Goal: Information Seeking & Learning: Learn about a topic

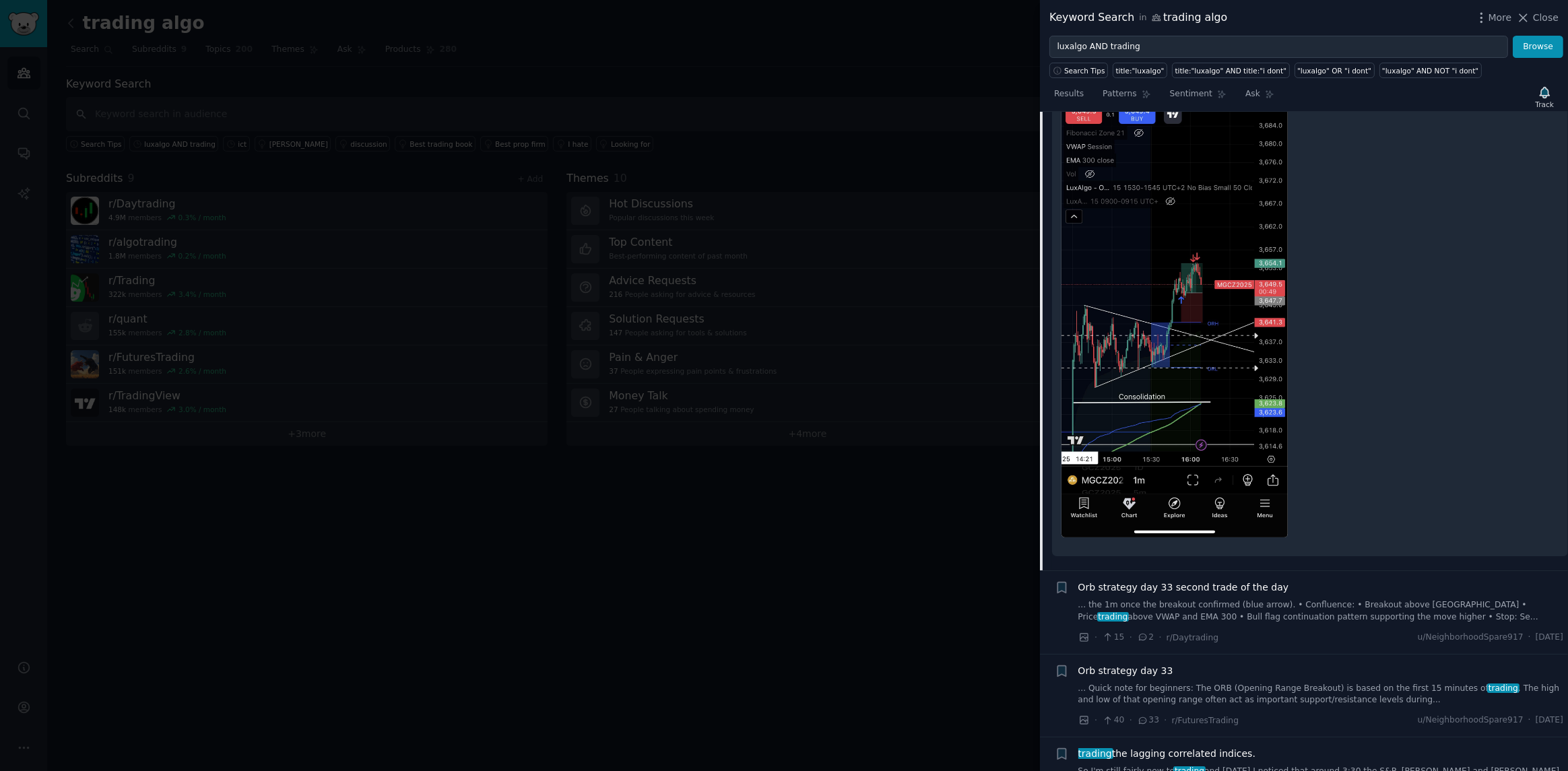
scroll to position [674, 0]
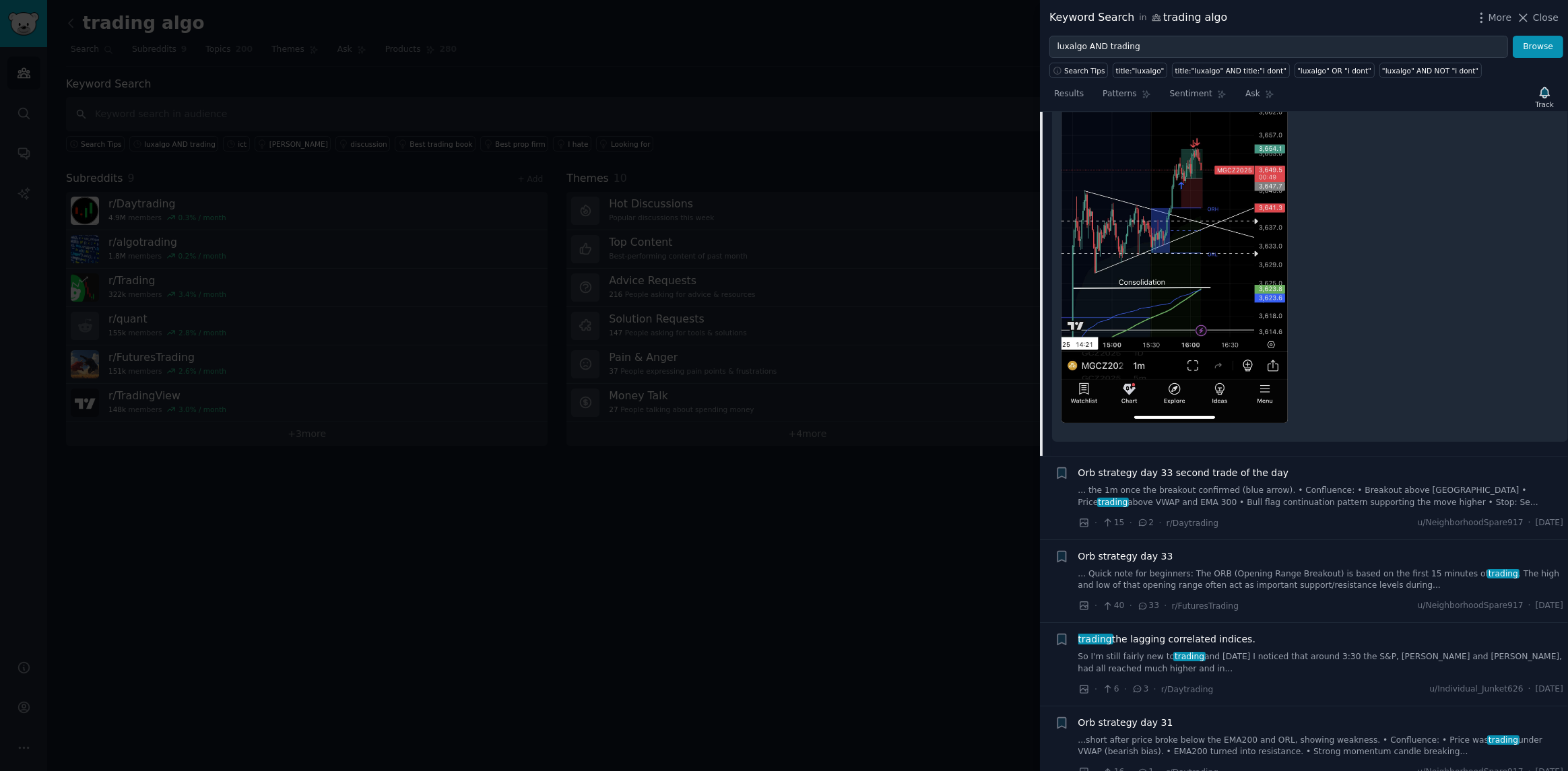
click at [470, 544] on div at bounding box center [784, 386] width 1568 height 771
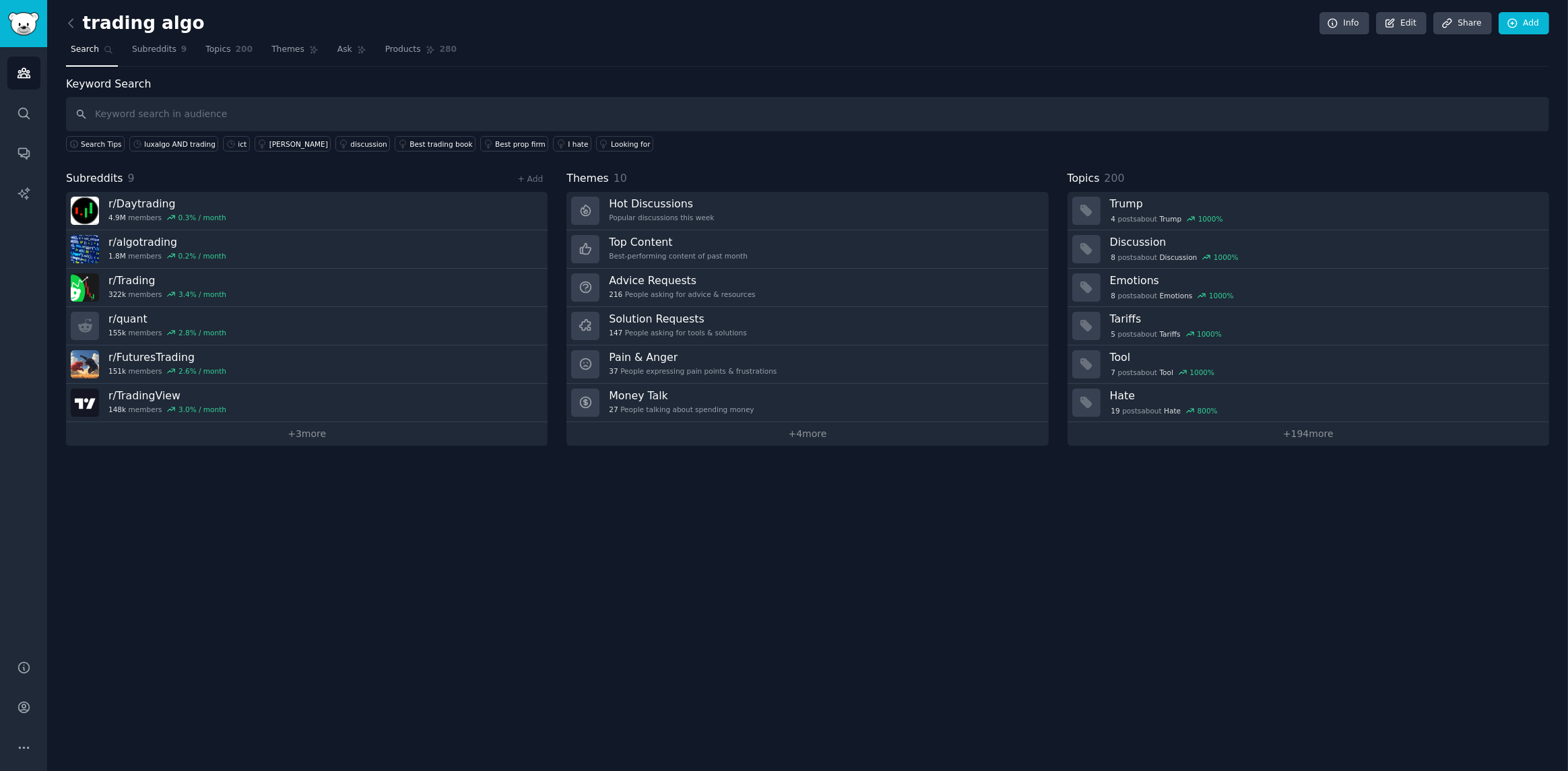
click at [475, 534] on div "trading algo Info Edit Share Add Search Subreddits 9 Topics 200 Themes Ask Prod…" at bounding box center [808, 386] width 1521 height 771
click at [72, 24] on icon at bounding box center [71, 22] width 14 height 14
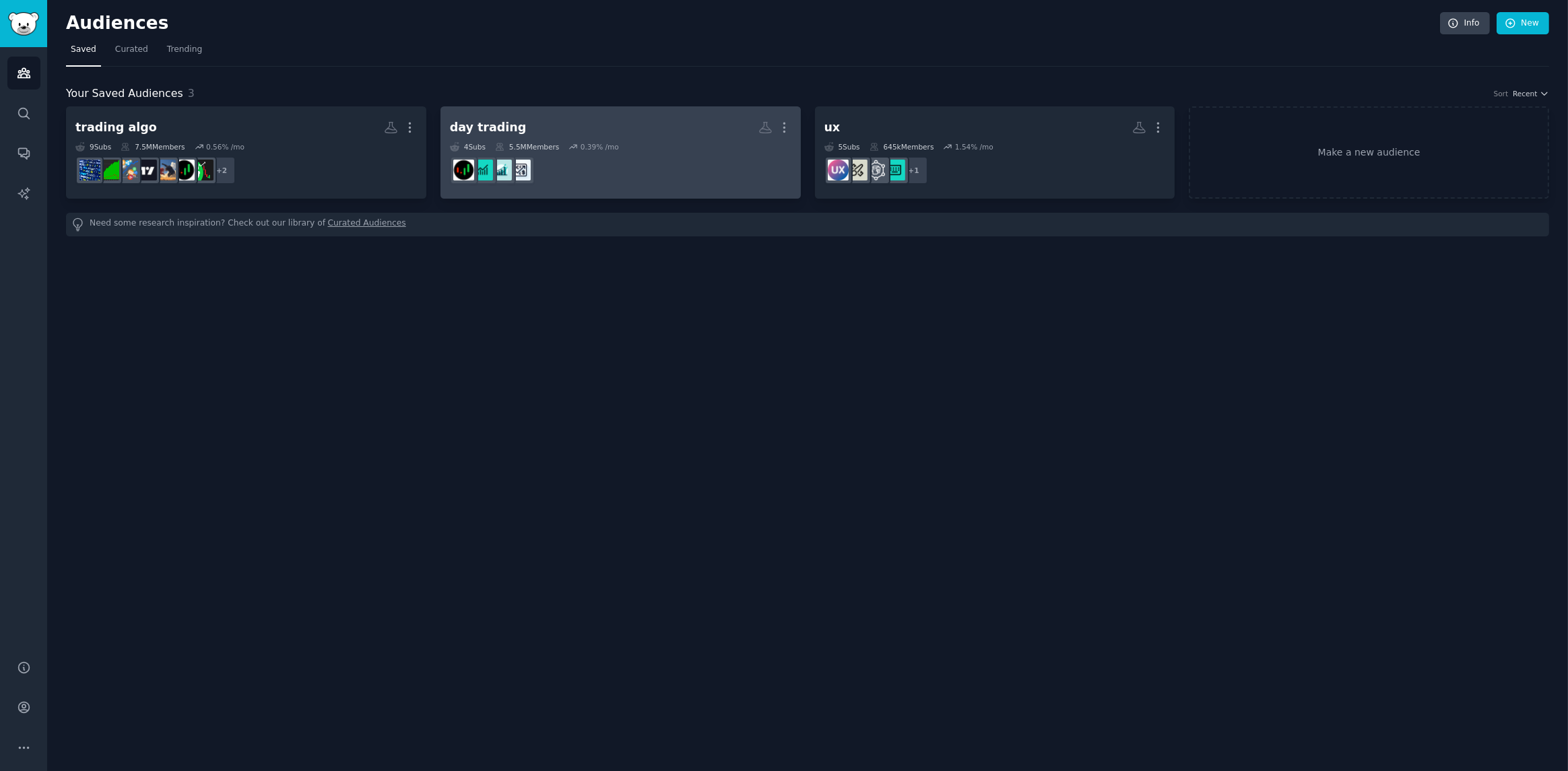
click at [680, 185] on dd at bounding box center [621, 170] width 342 height 37
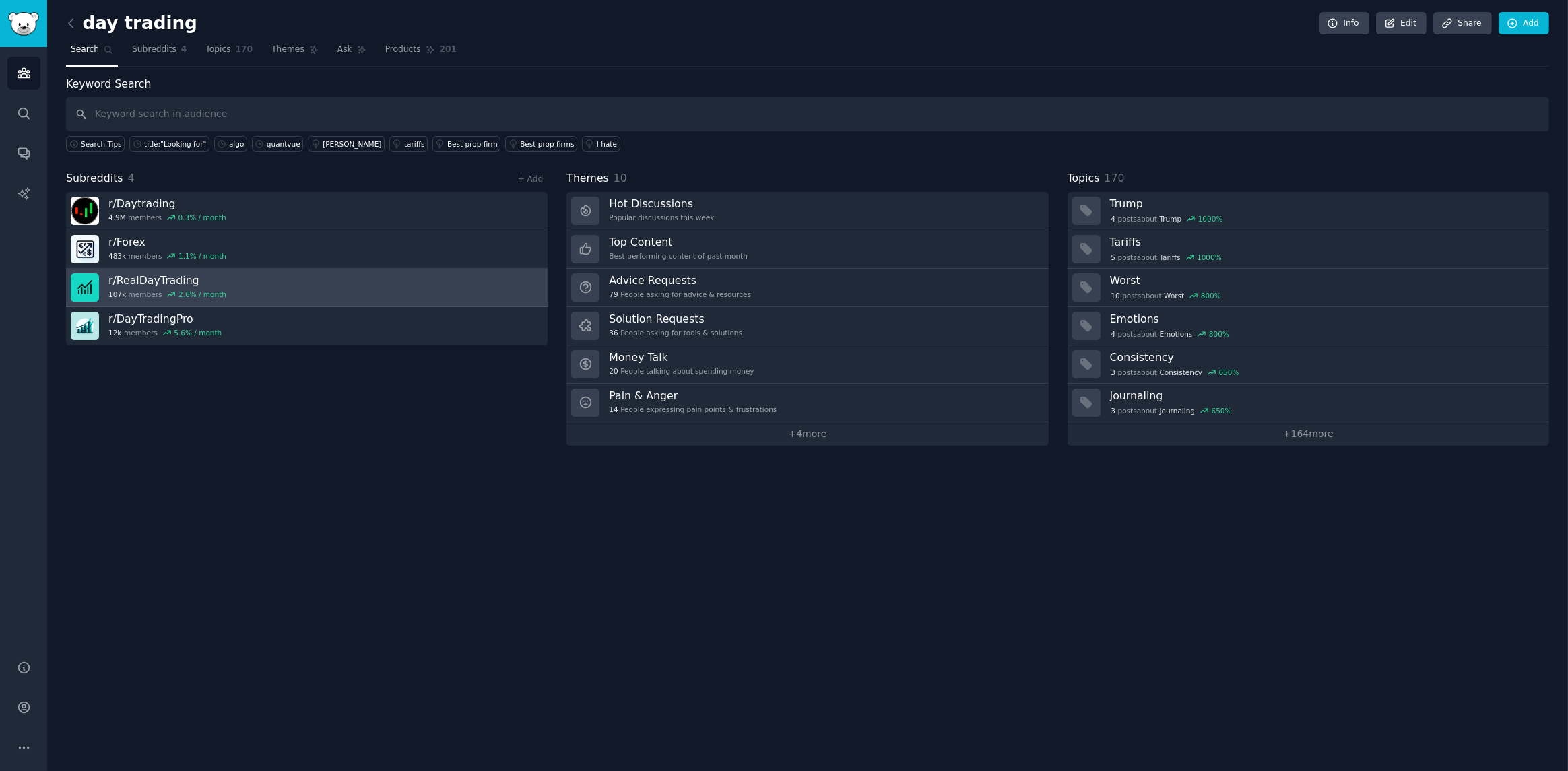
click at [378, 286] on link "r/ RealDayTrading 107k members 2.6 % / month" at bounding box center [307, 287] width 482 height 38
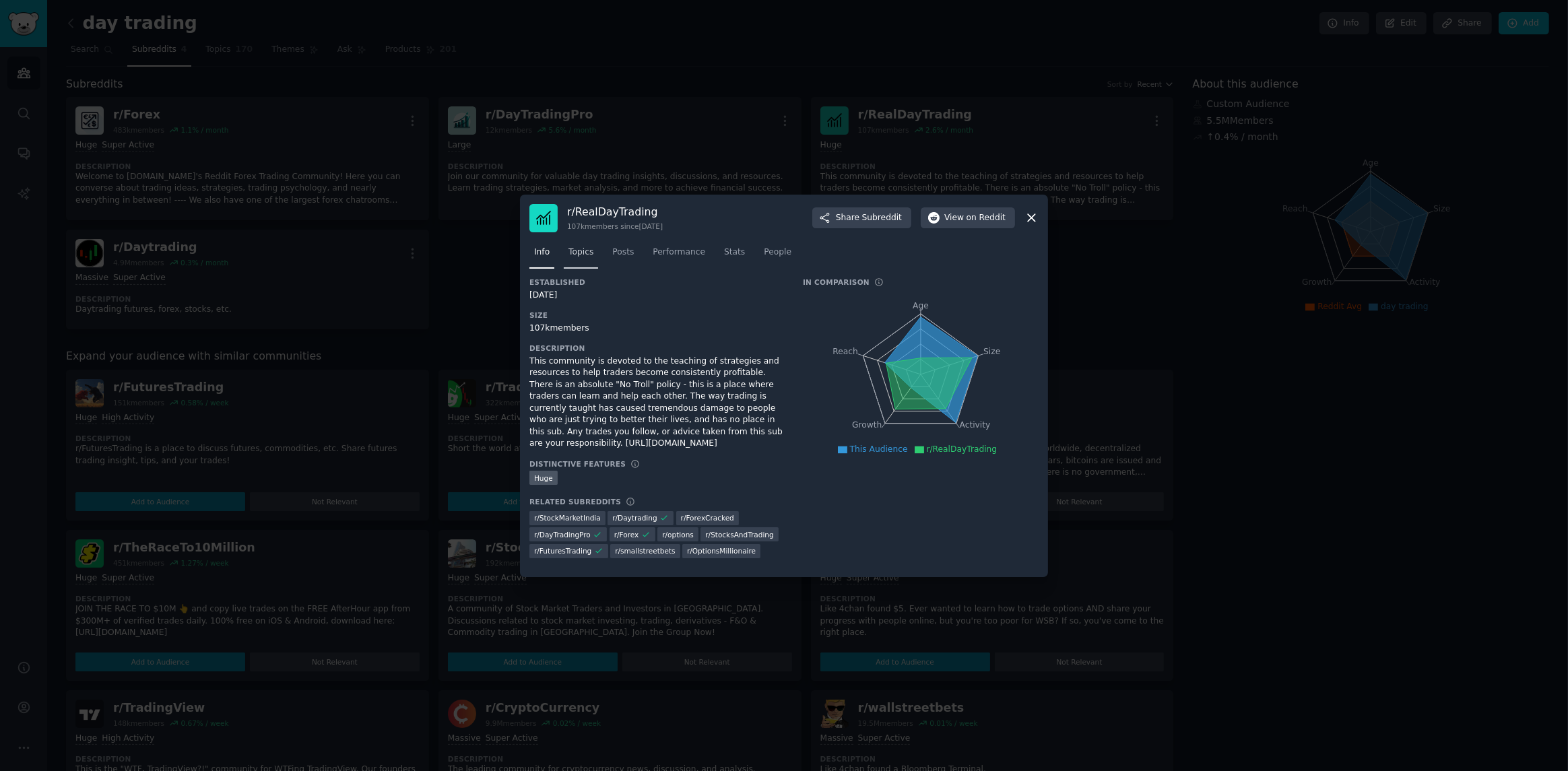
click at [586, 248] on span "Topics" at bounding box center [581, 252] width 25 height 12
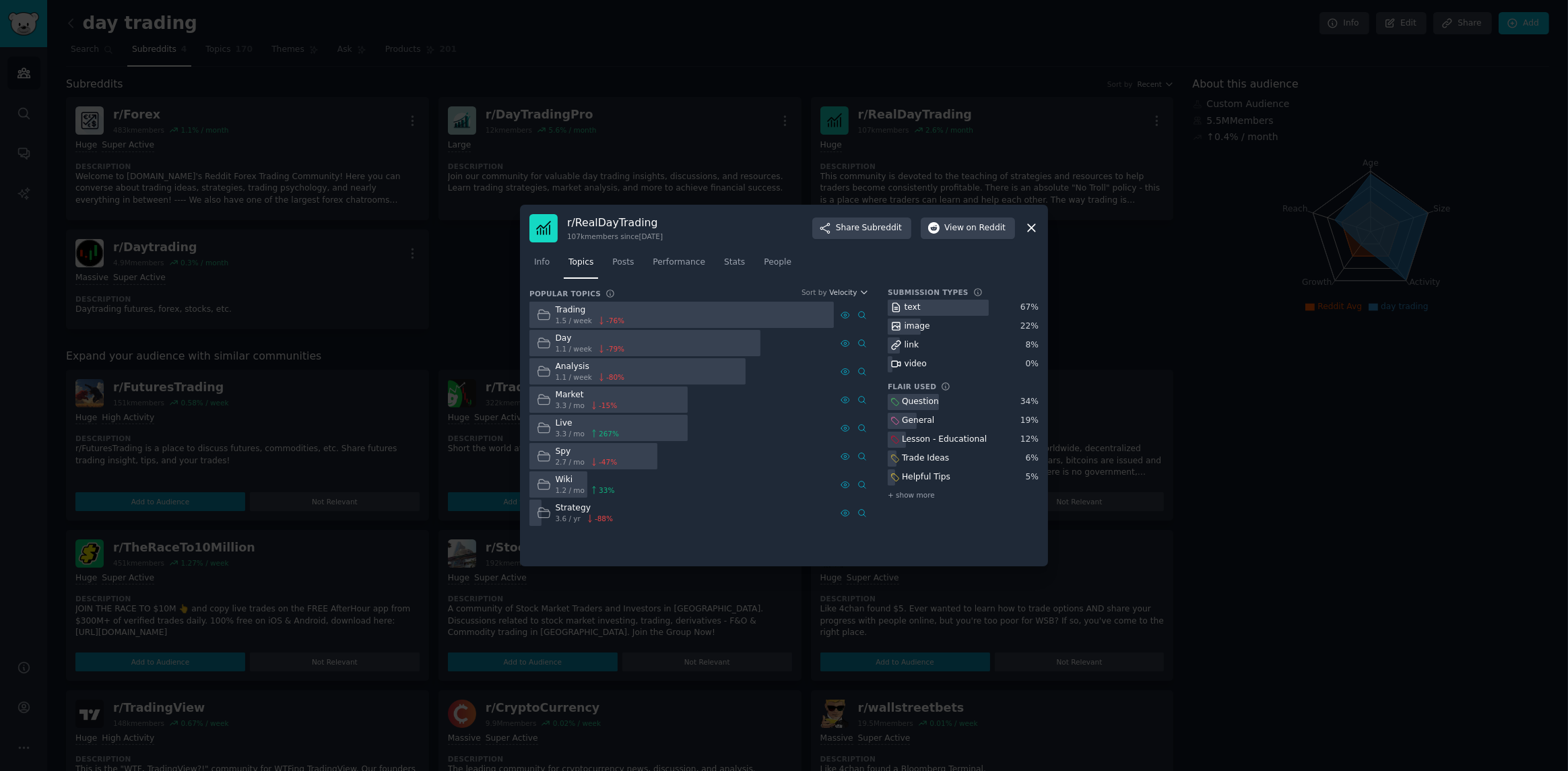
click at [637, 268] on nav "Info Topics Posts Performance Stats People" at bounding box center [784, 266] width 510 height 28
click at [622, 268] on span "Posts" at bounding box center [623, 262] width 21 height 12
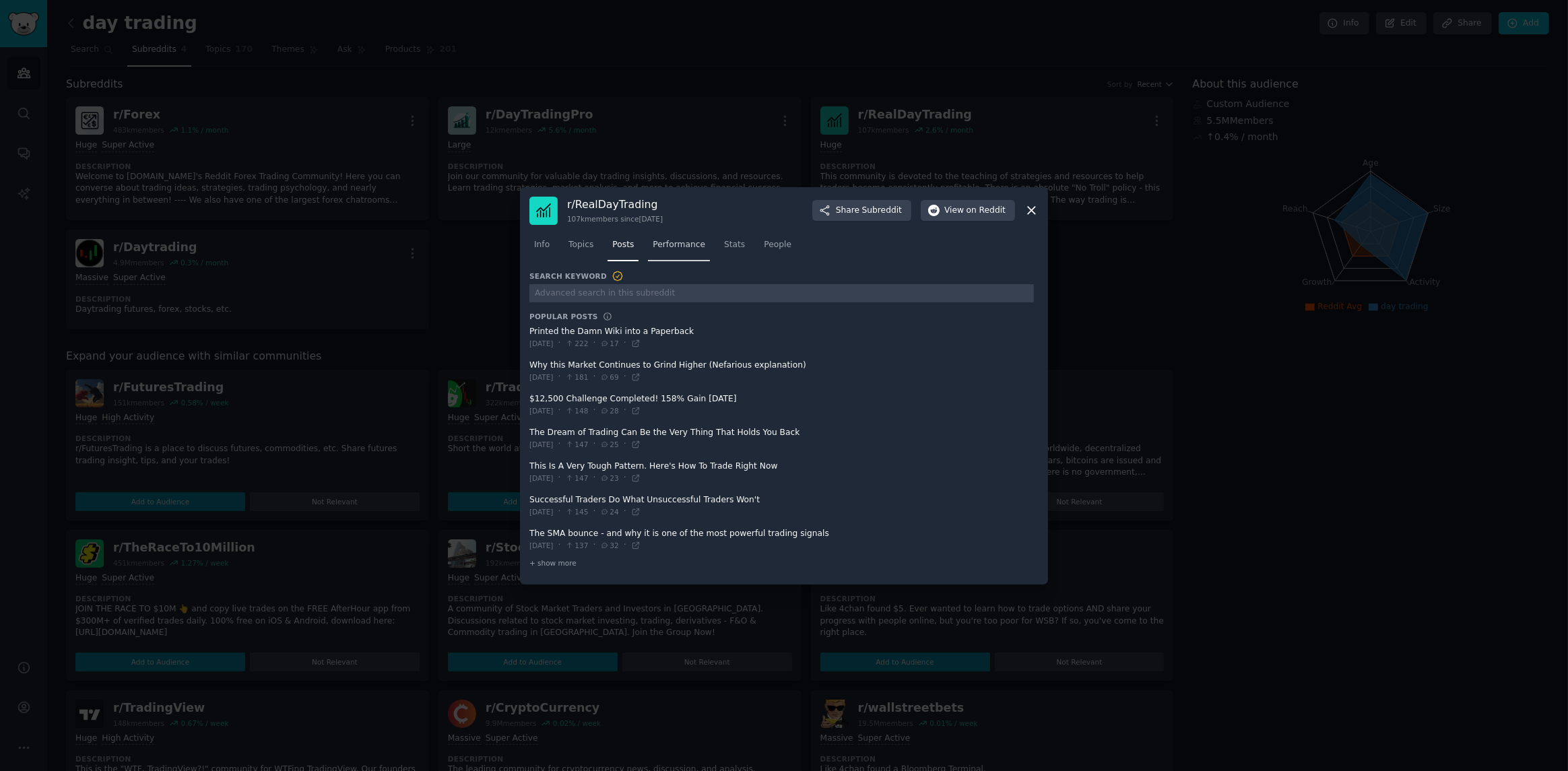
click at [668, 248] on span "Performance" at bounding box center [679, 245] width 52 height 12
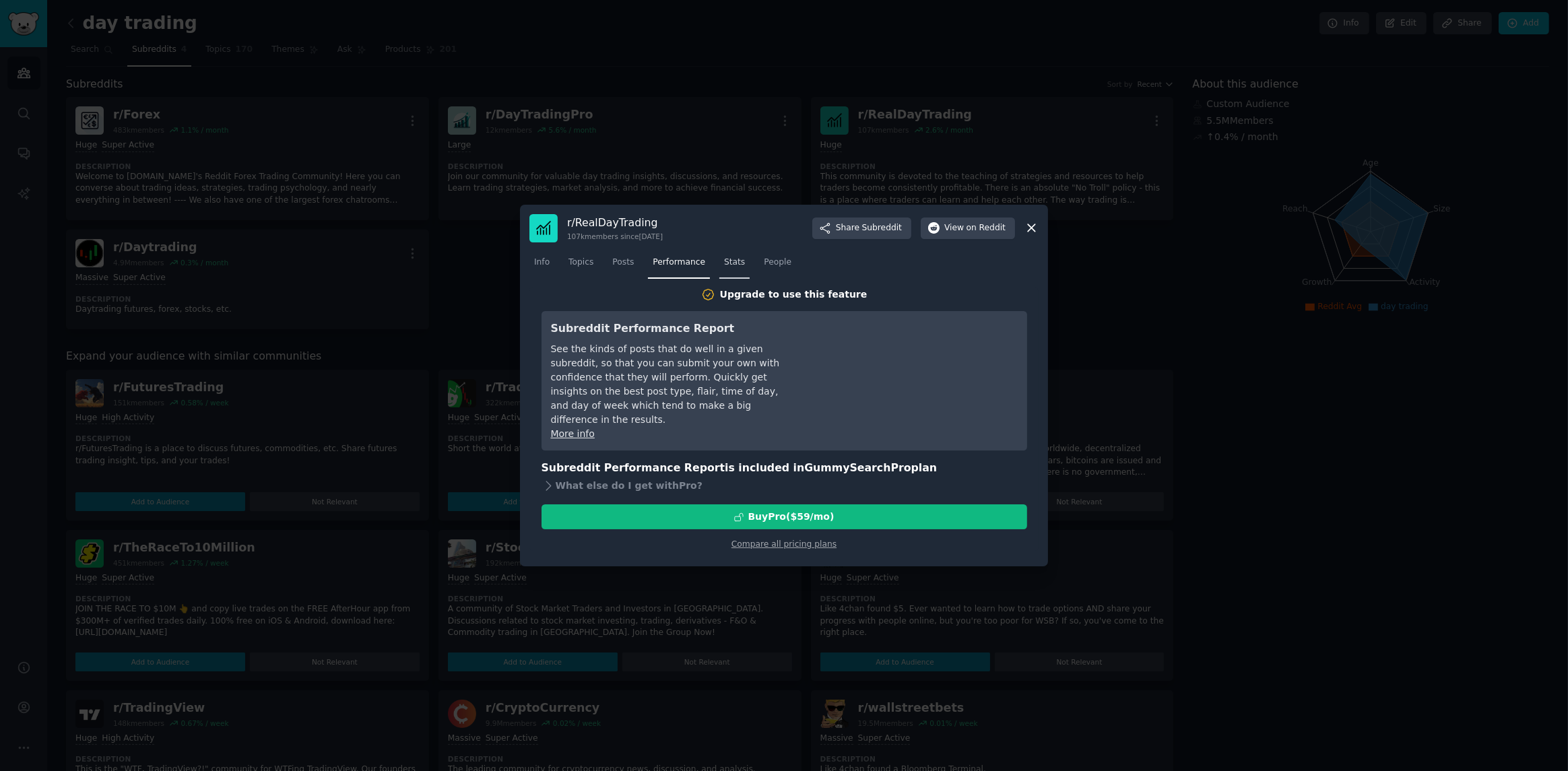
click at [724, 264] on span "Stats" at bounding box center [735, 262] width 21 height 12
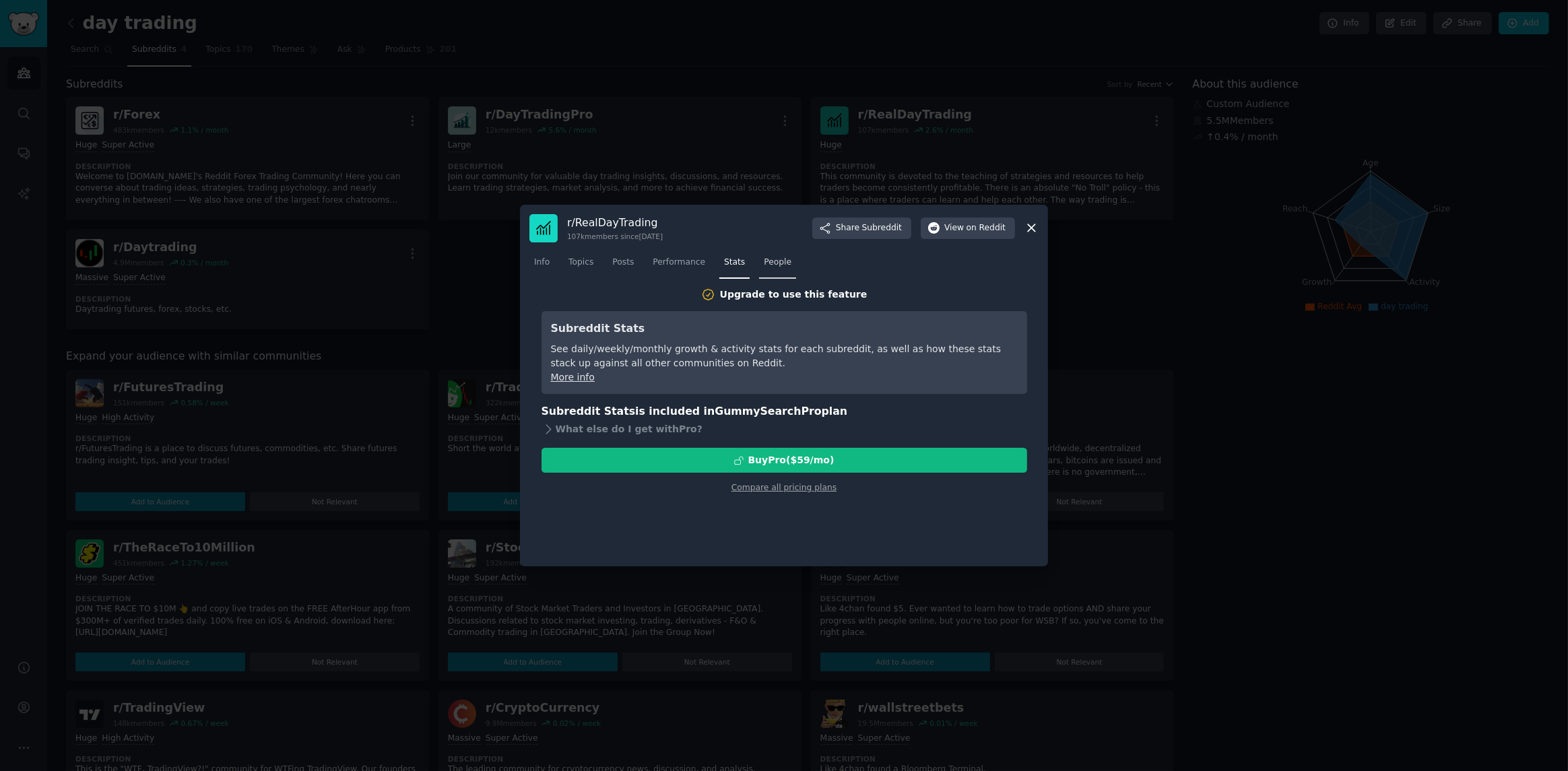
click at [763, 259] on span "People" at bounding box center [777, 262] width 28 height 12
click at [727, 263] on span "Stats" at bounding box center [735, 262] width 21 height 12
click at [679, 265] on span "Performance" at bounding box center [679, 262] width 52 height 12
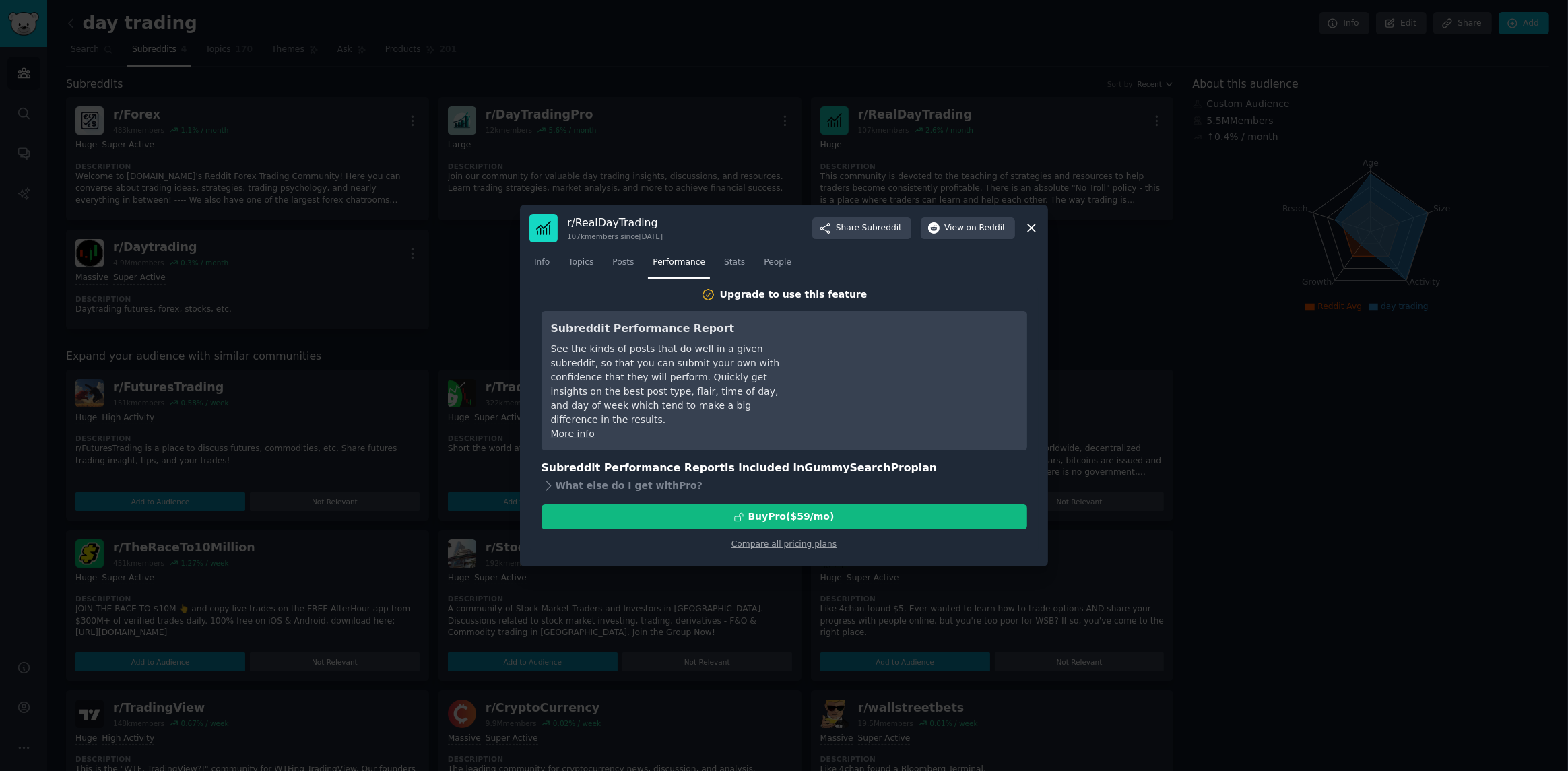
click at [628, 291] on h2 "Upgrade to use this feature" at bounding box center [784, 294] width 485 height 14
click at [542, 268] on span "Info" at bounding box center [541, 262] width 16 height 12
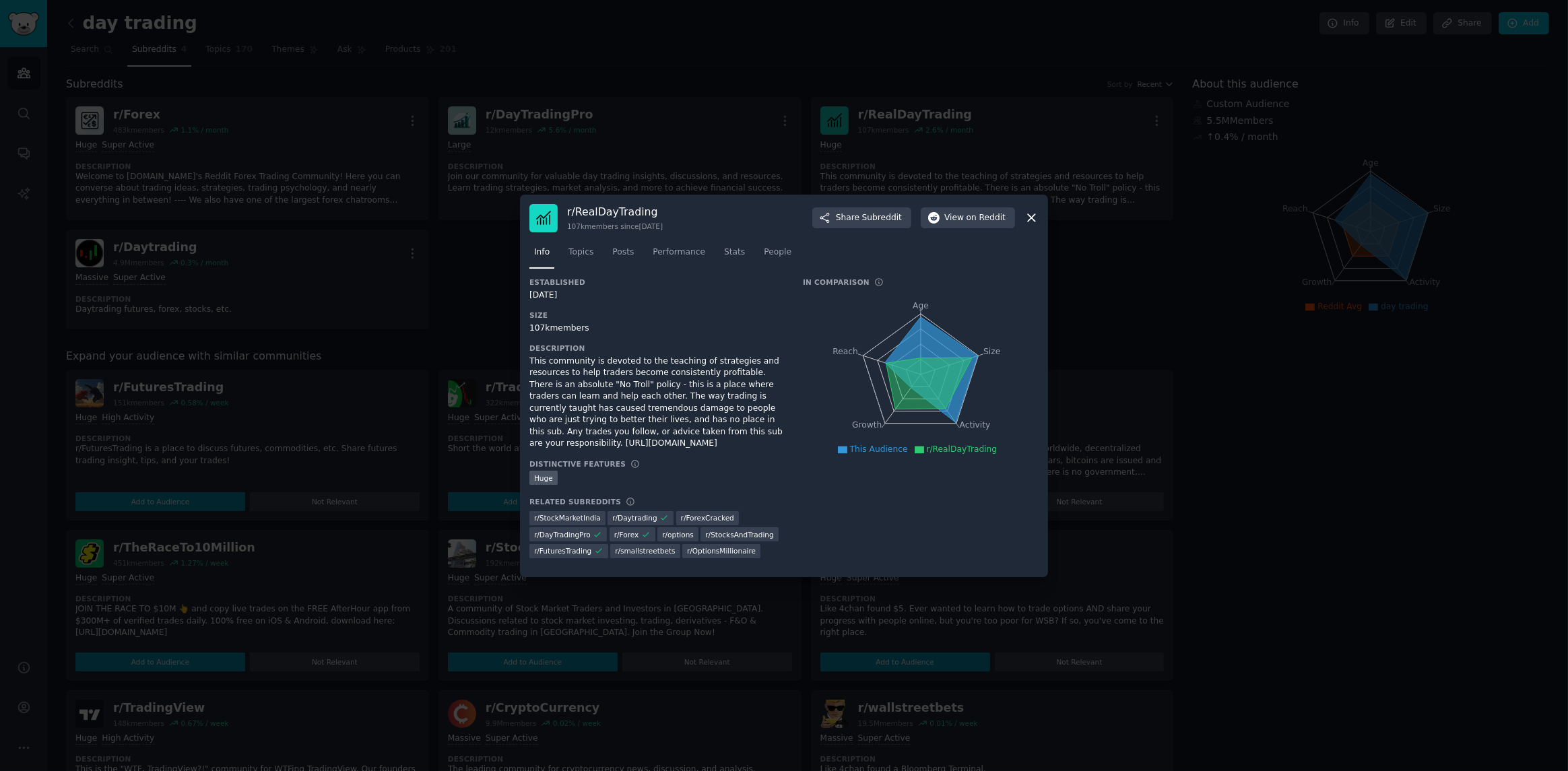
click at [1320, 400] on div at bounding box center [784, 386] width 1568 height 771
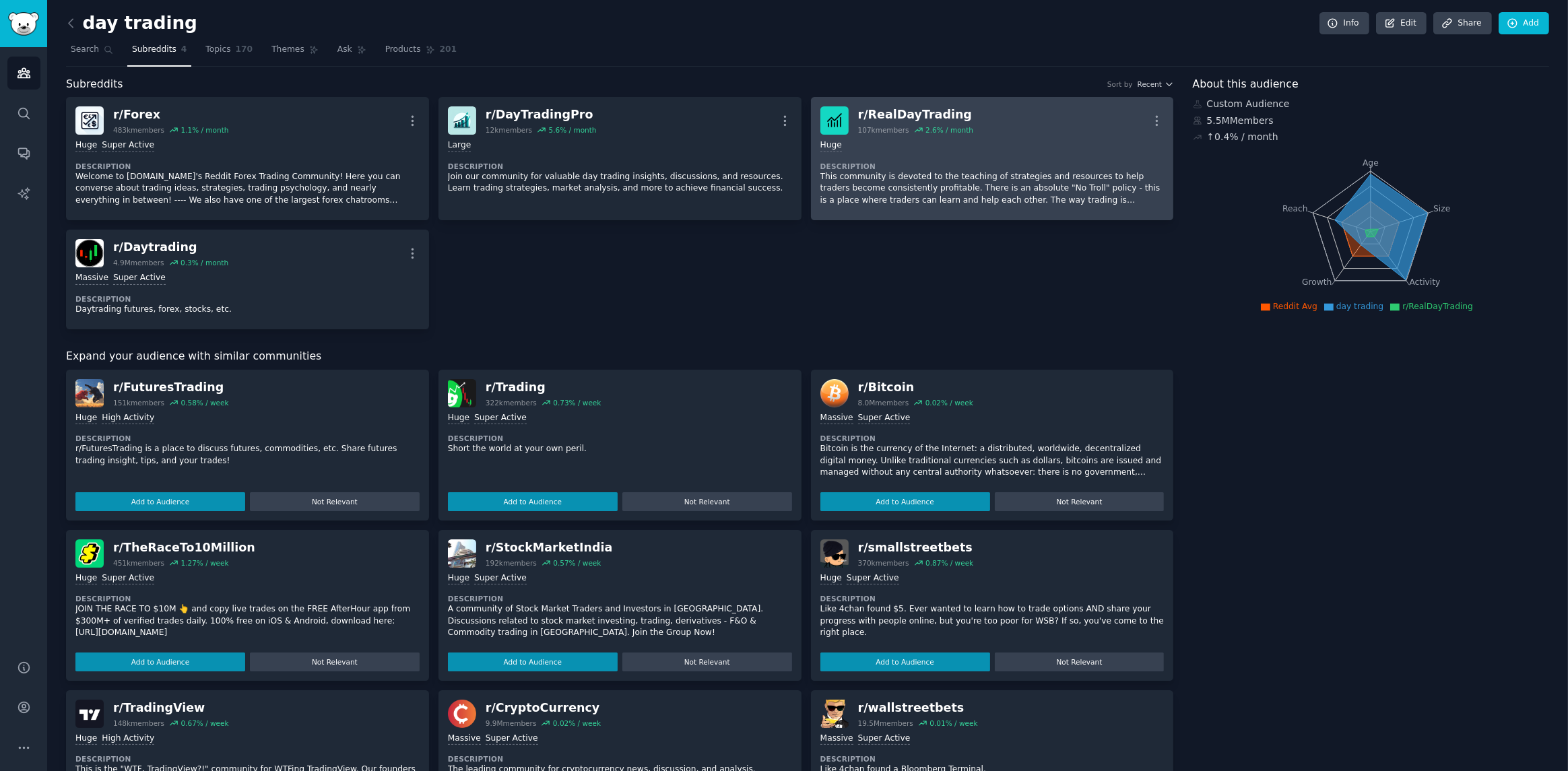
click at [996, 159] on div "Huge Description This community is devoted to the teaching of strategies and re…" at bounding box center [992, 173] width 344 height 77
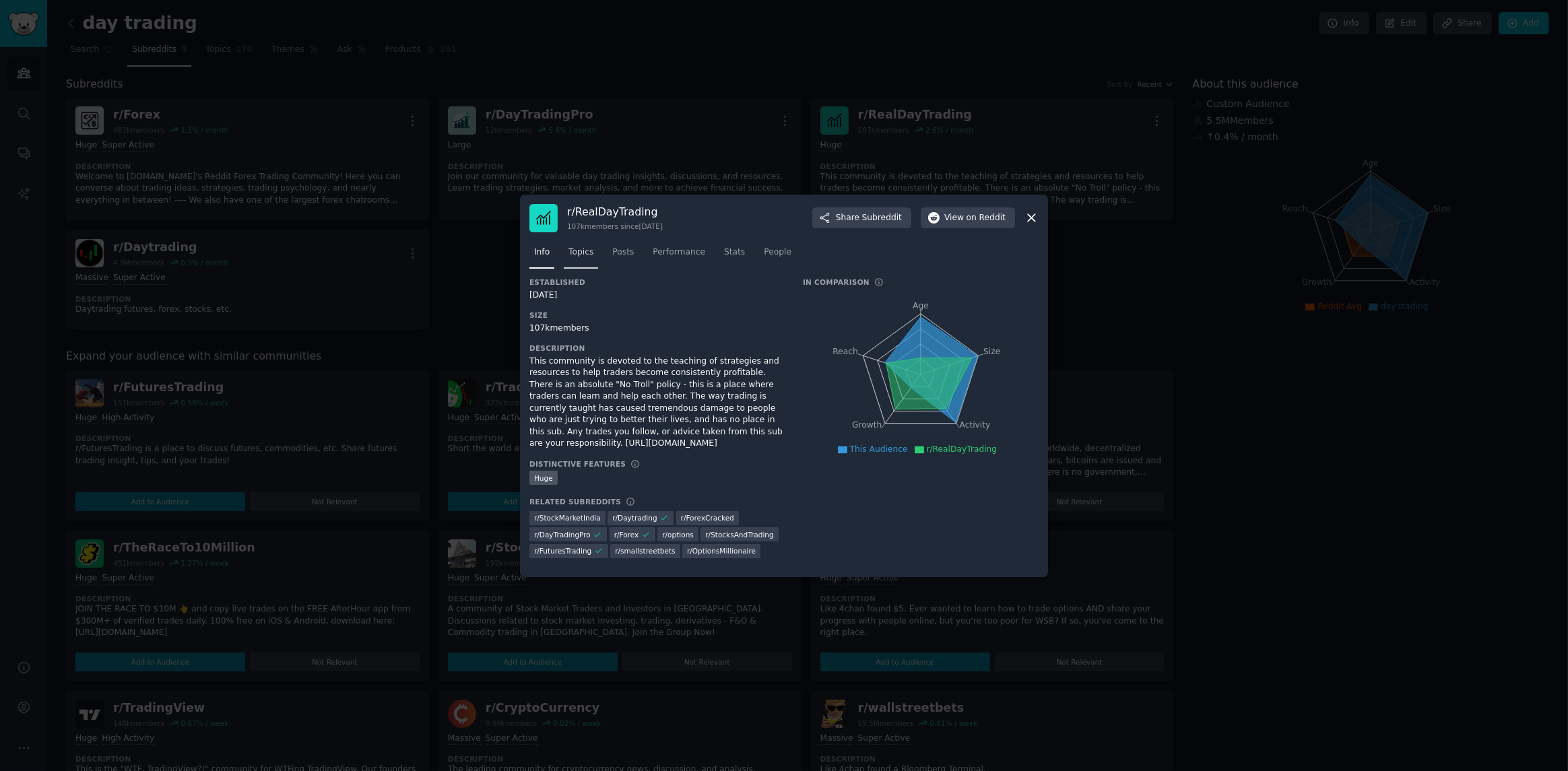
click at [594, 256] on link "Topics" at bounding box center [581, 256] width 35 height 28
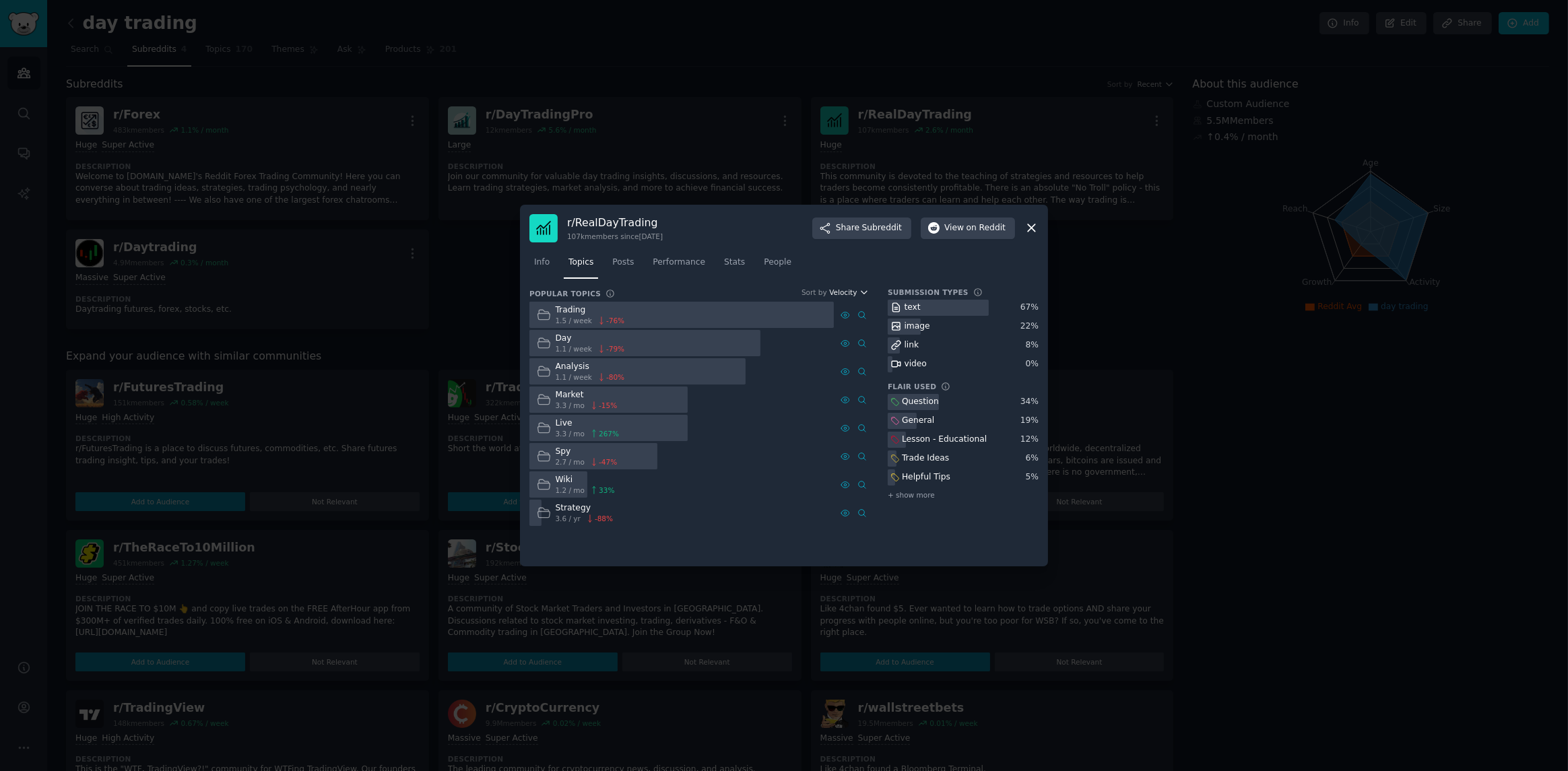
click at [857, 289] on span "Velocity" at bounding box center [843, 292] width 28 height 9
click at [829, 340] on div "Growth" at bounding box center [802, 342] width 125 height 23
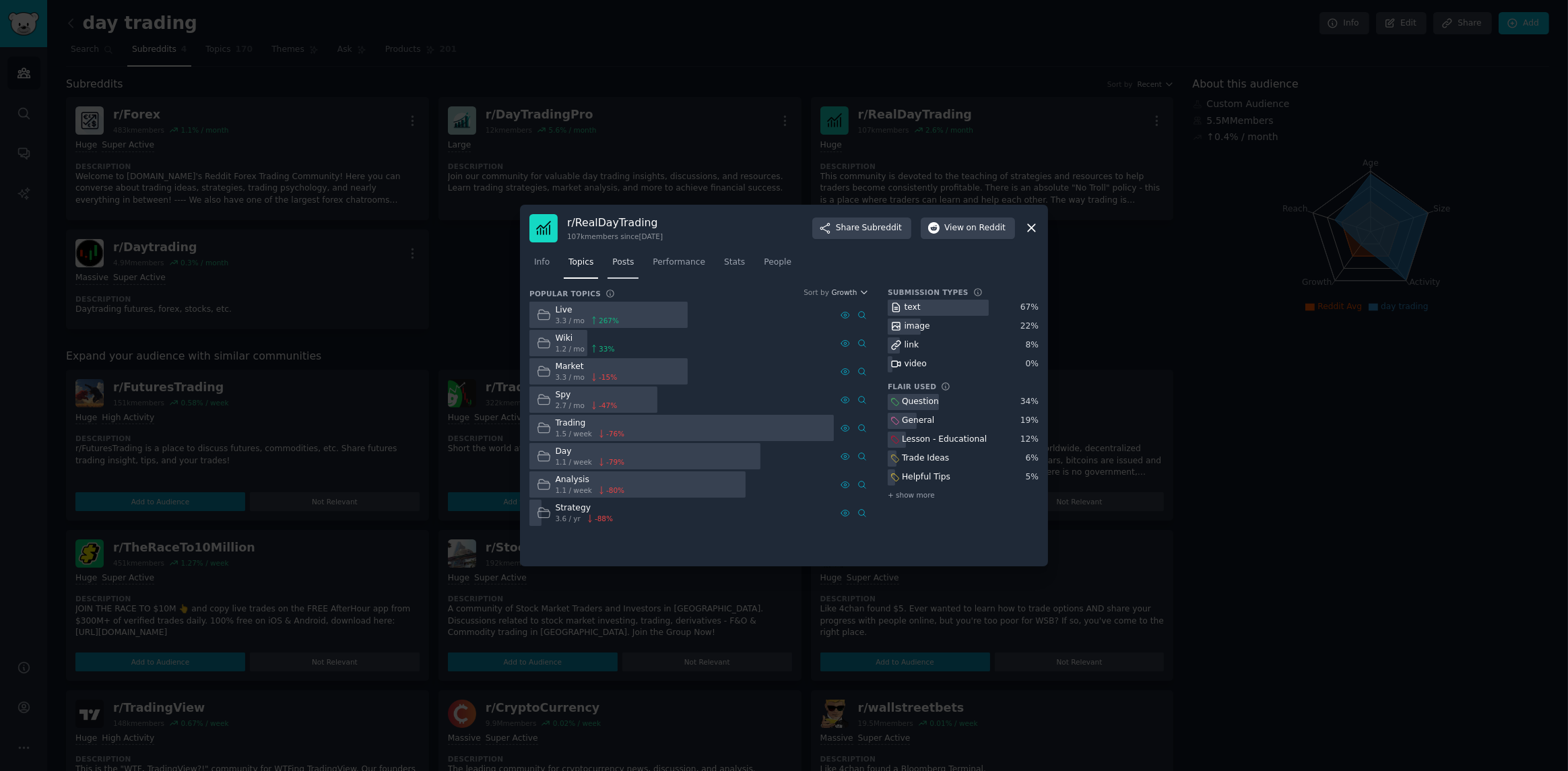
click at [625, 260] on span "Posts" at bounding box center [623, 262] width 21 height 12
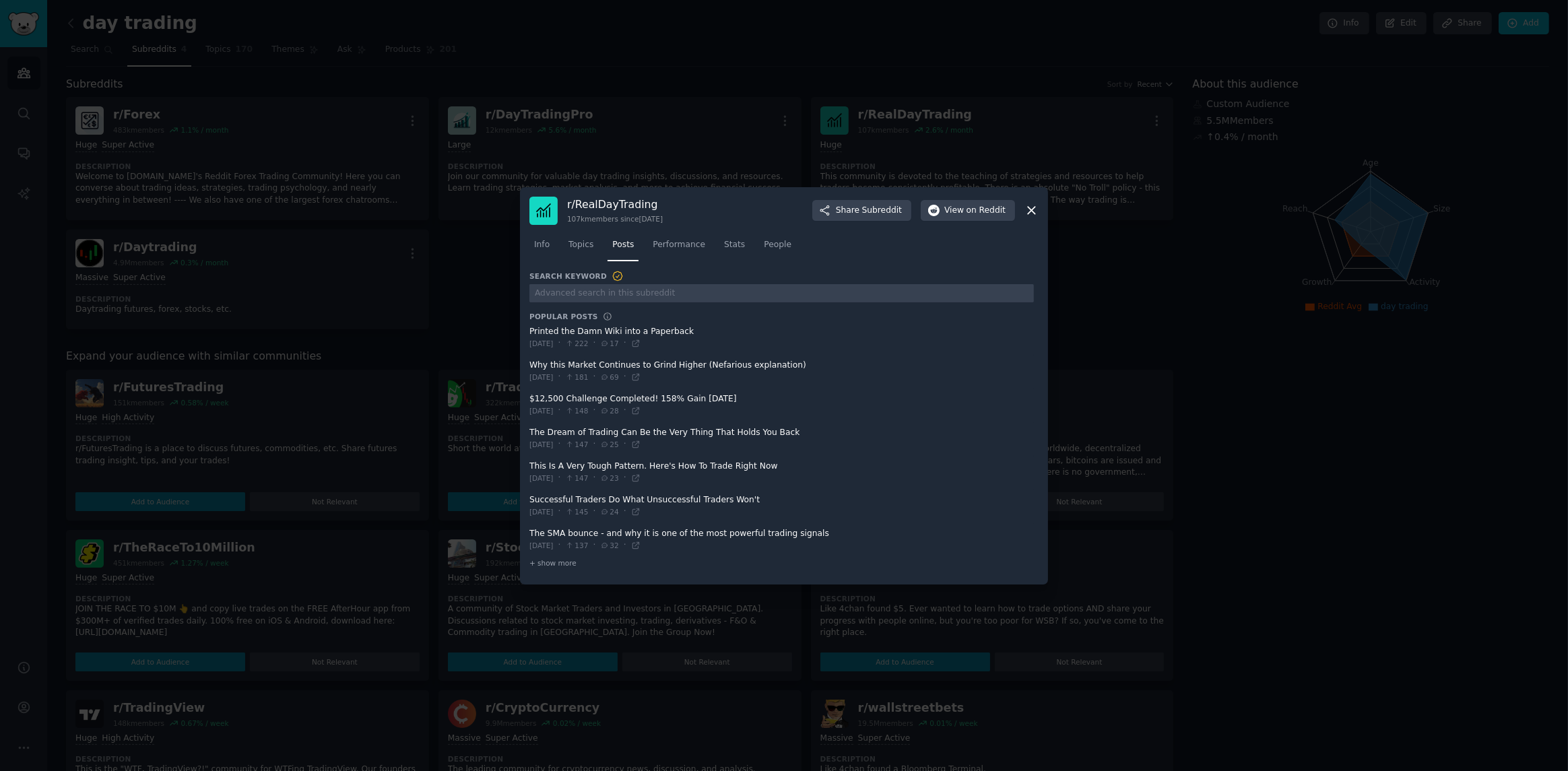
click at [1028, 211] on icon at bounding box center [1031, 210] width 14 height 14
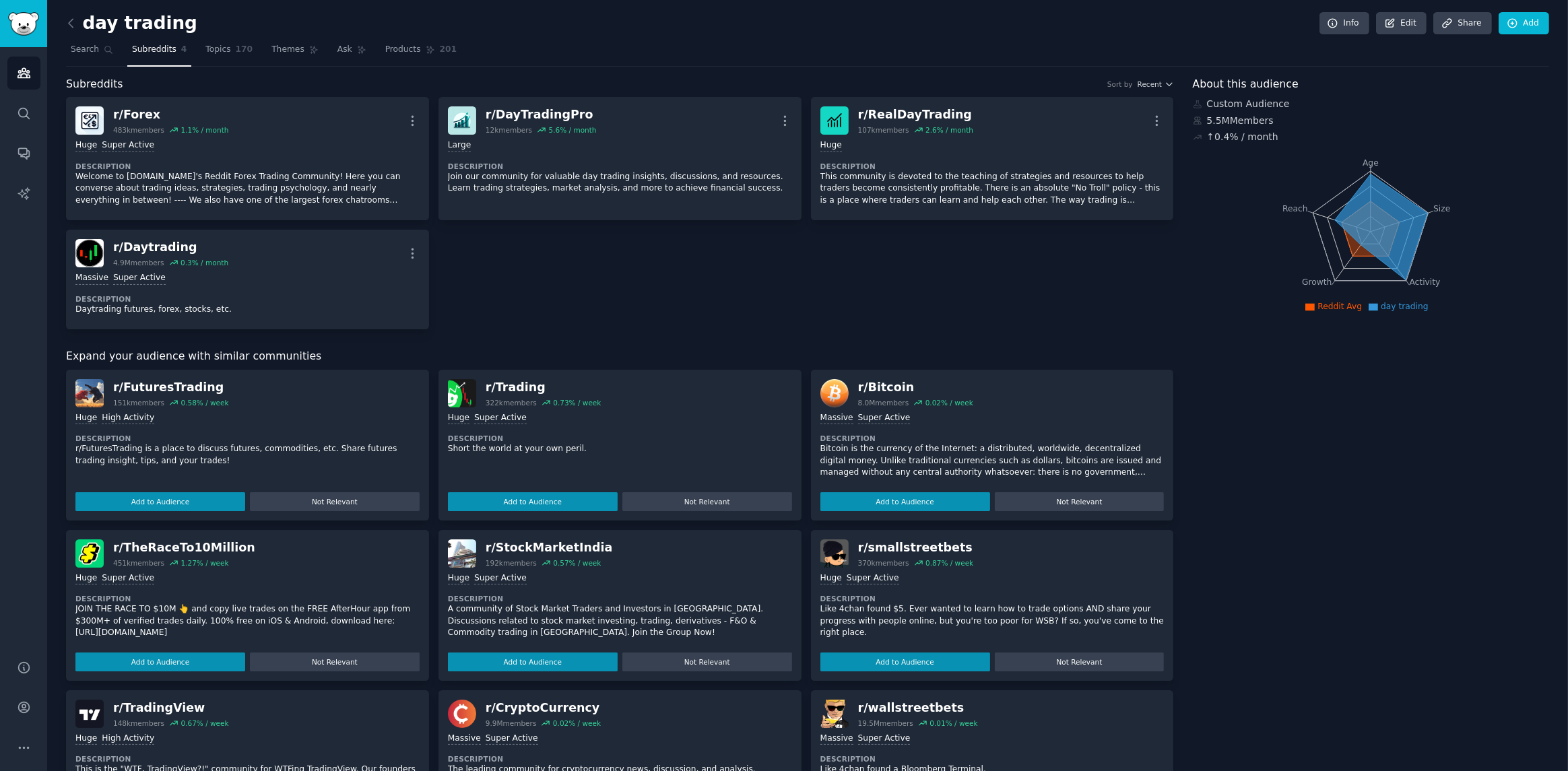
click at [260, 411] on div "Huge High Activity Description r/FuturesTrading is a place to discuss futures, …" at bounding box center [247, 459] width 344 height 104
click at [200, 501] on button "Add to Audience" at bounding box center [161, 502] width 170 height 19
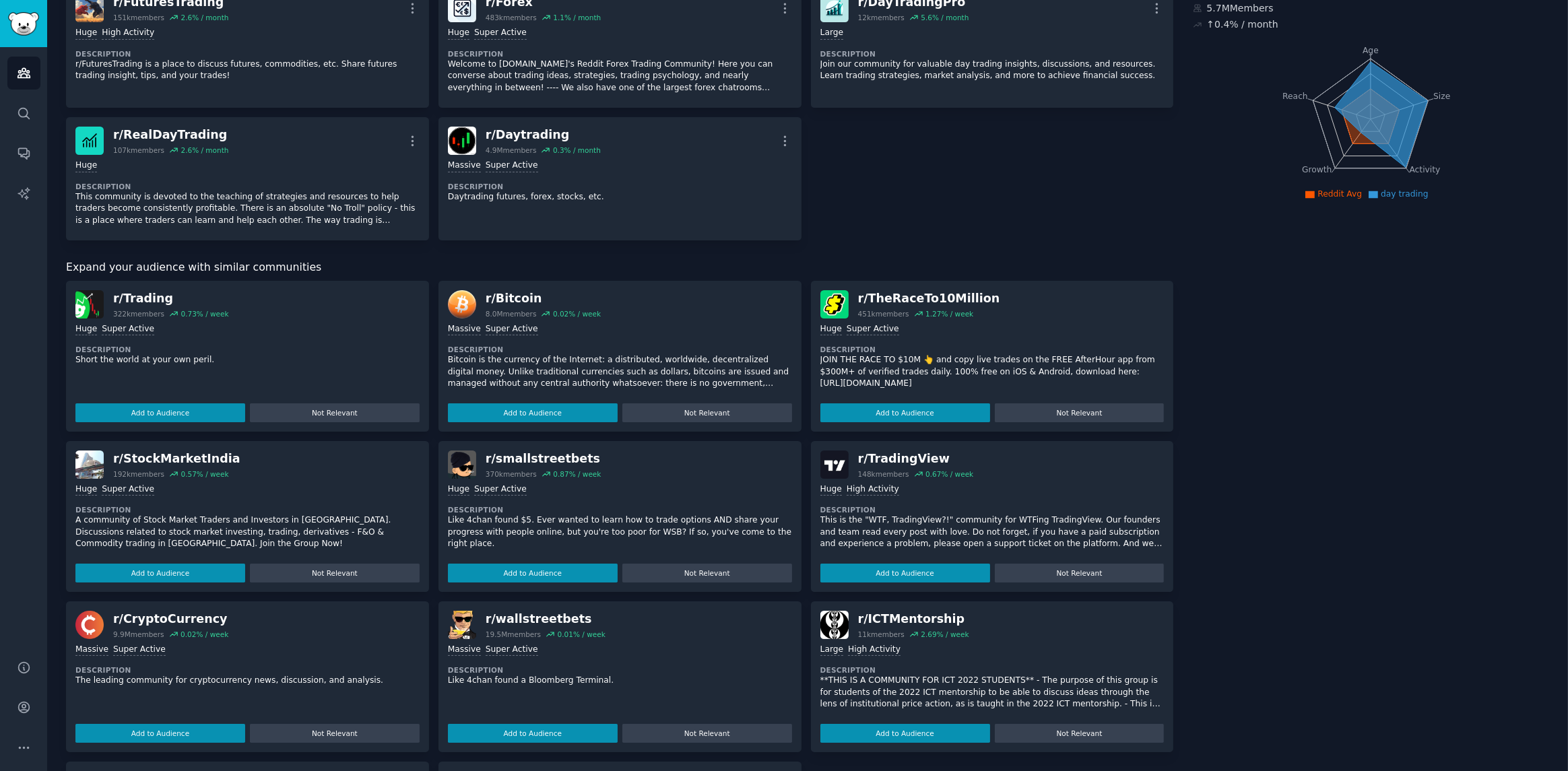
scroll to position [203, 0]
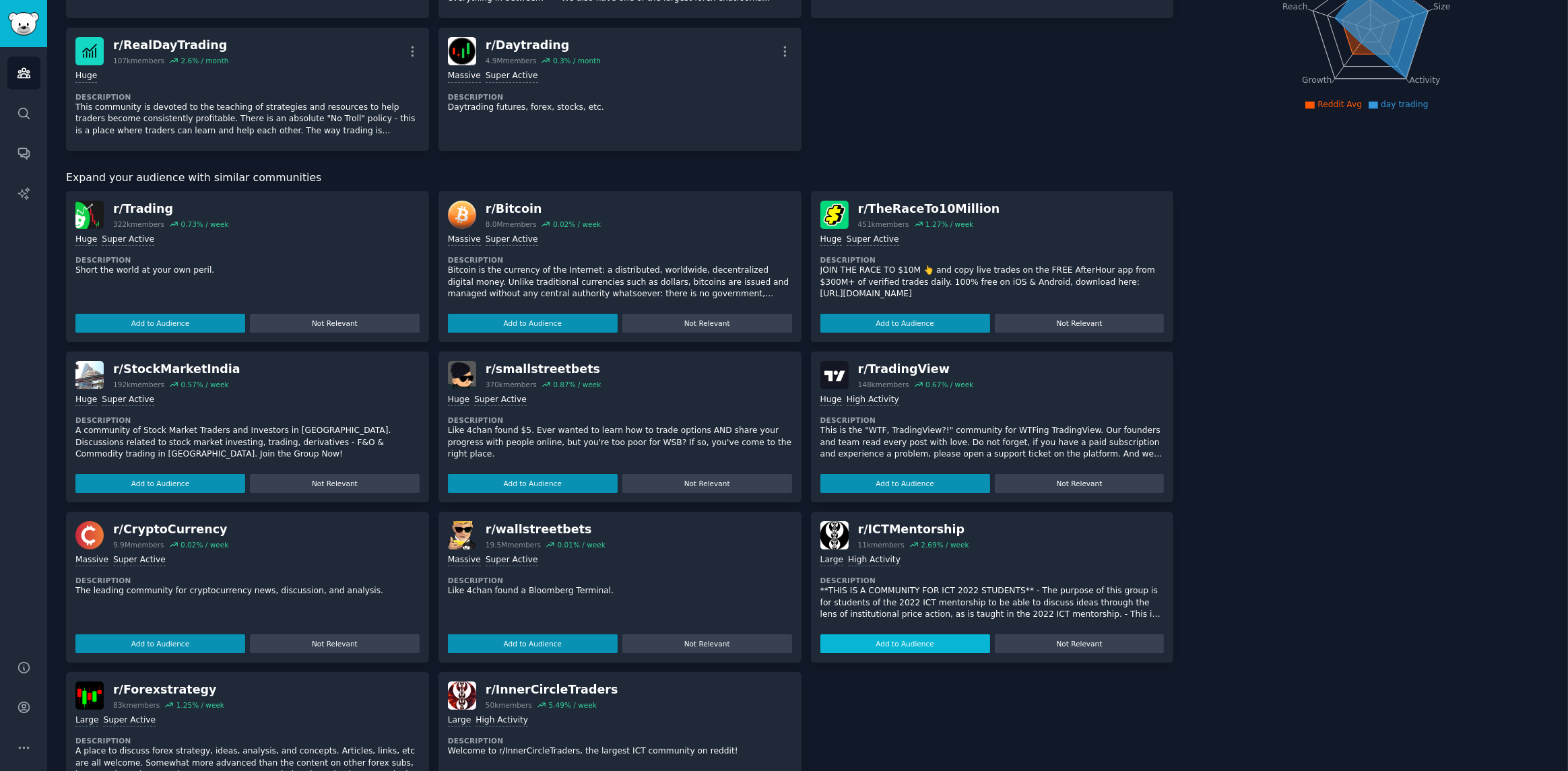
click at [926, 640] on button "Add to Audience" at bounding box center [905, 644] width 170 height 19
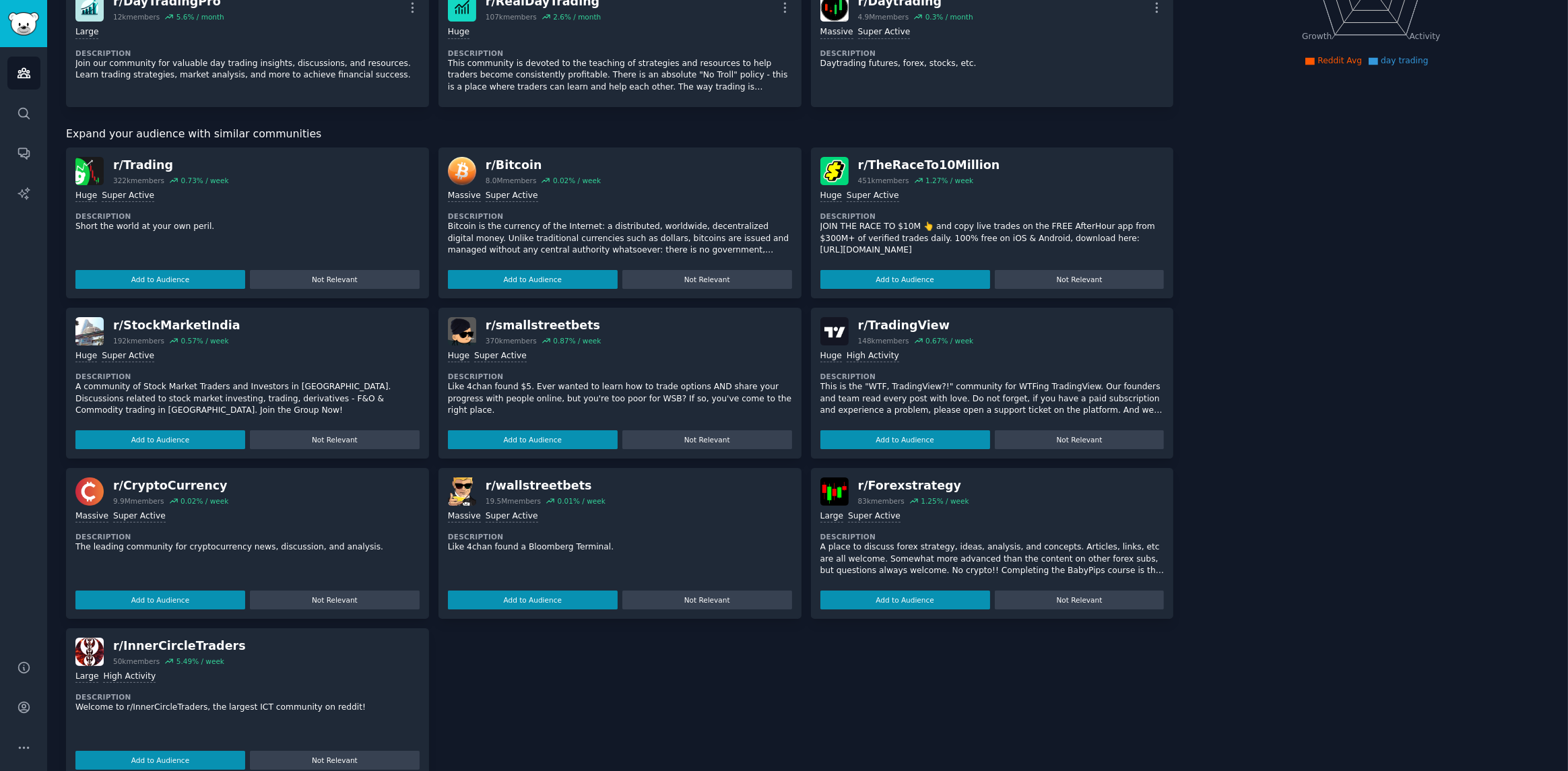
scroll to position [272, 0]
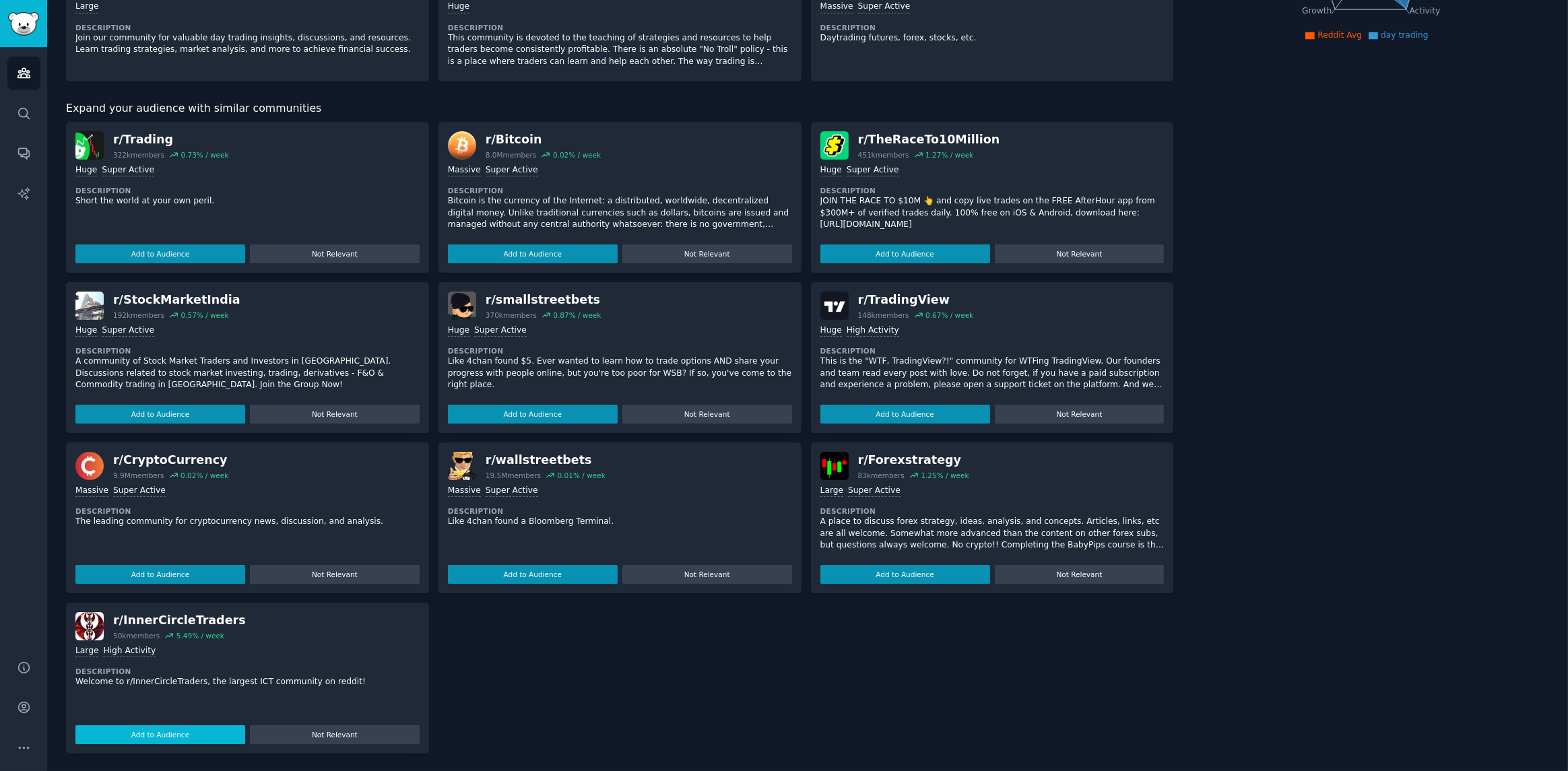
click at [188, 725] on button "Add to Audience" at bounding box center [161, 735] width 170 height 19
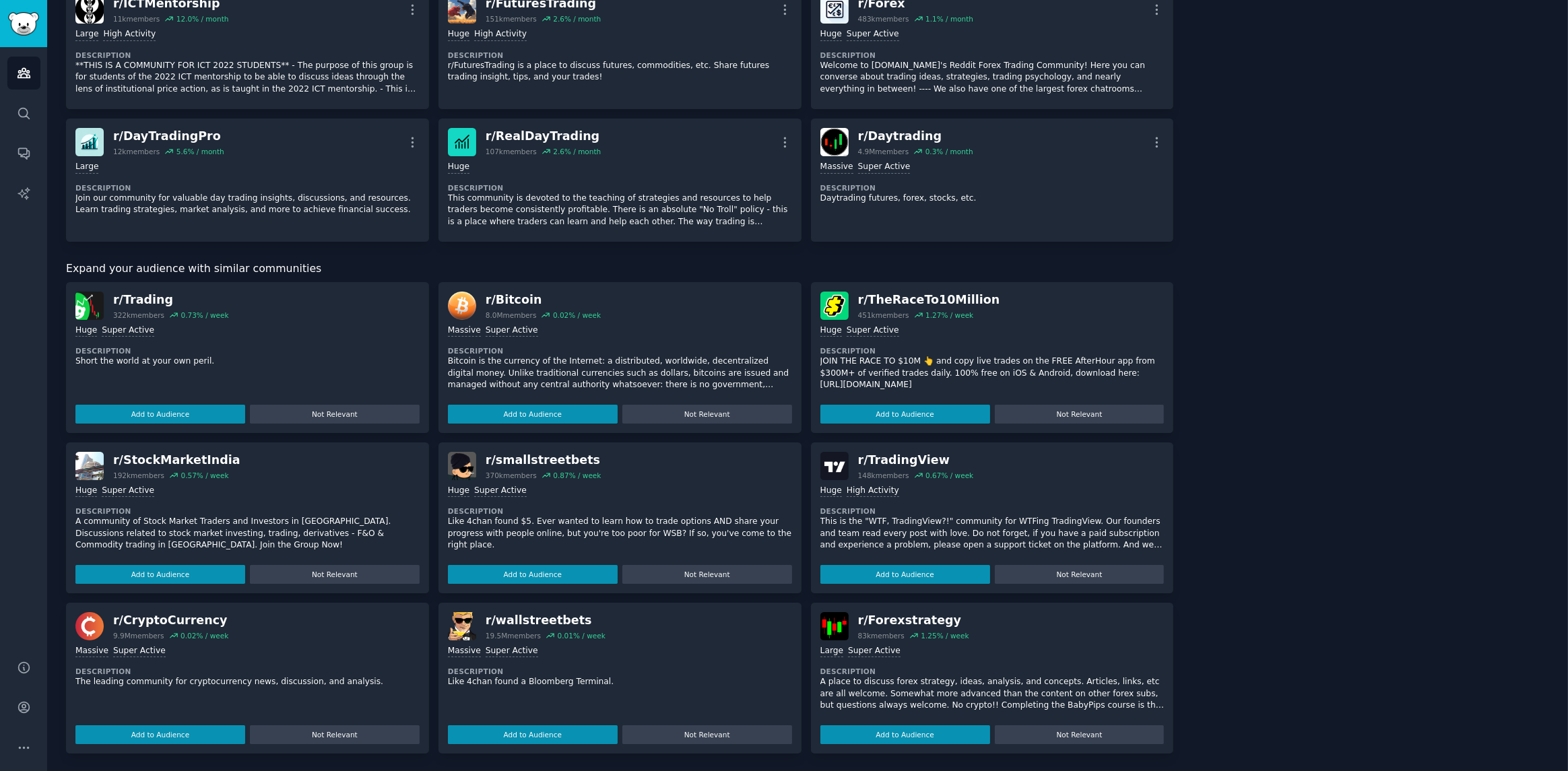
scroll to position [220, 0]
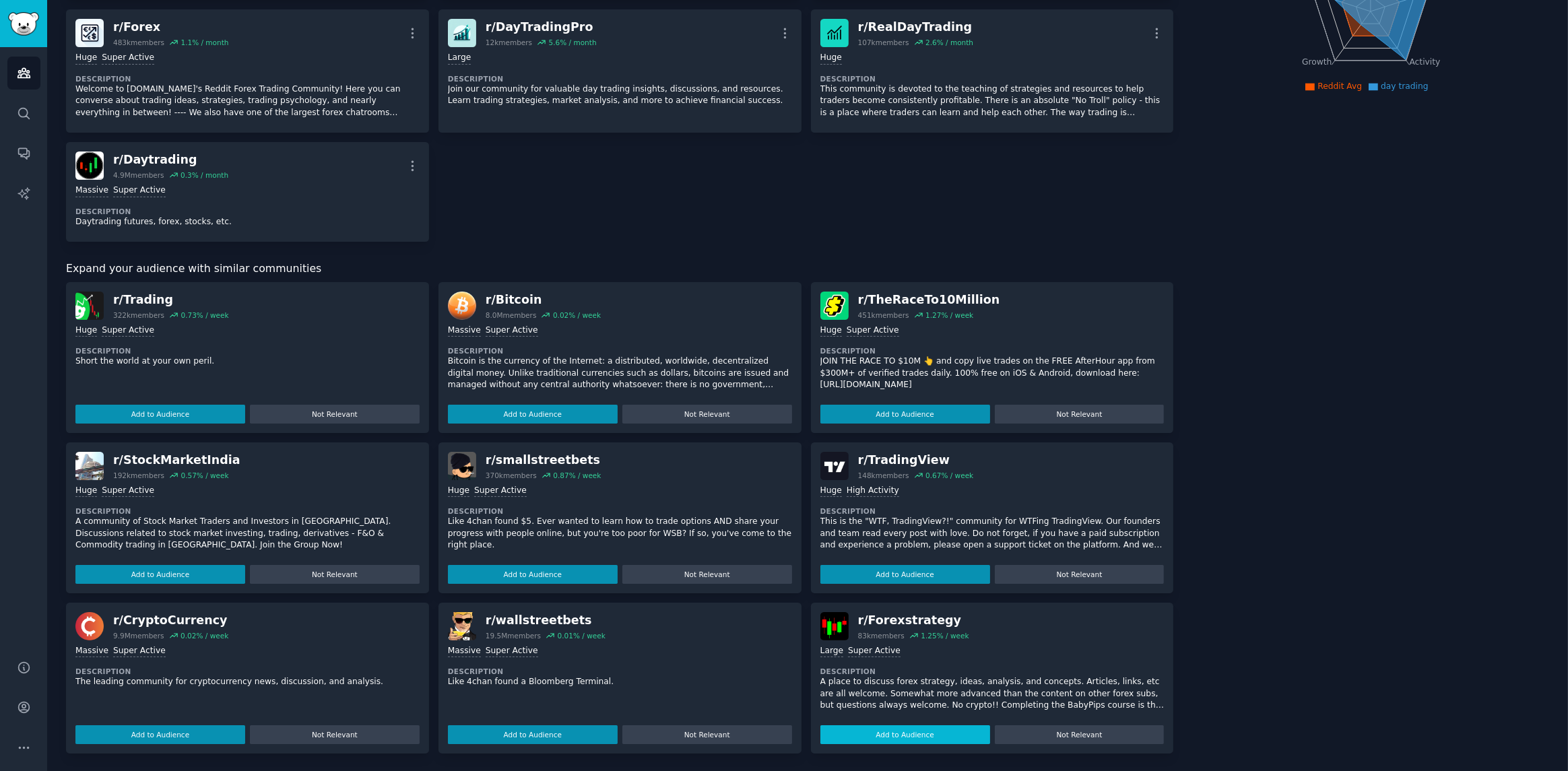
click at [886, 733] on button "Add to Audience" at bounding box center [905, 735] width 170 height 19
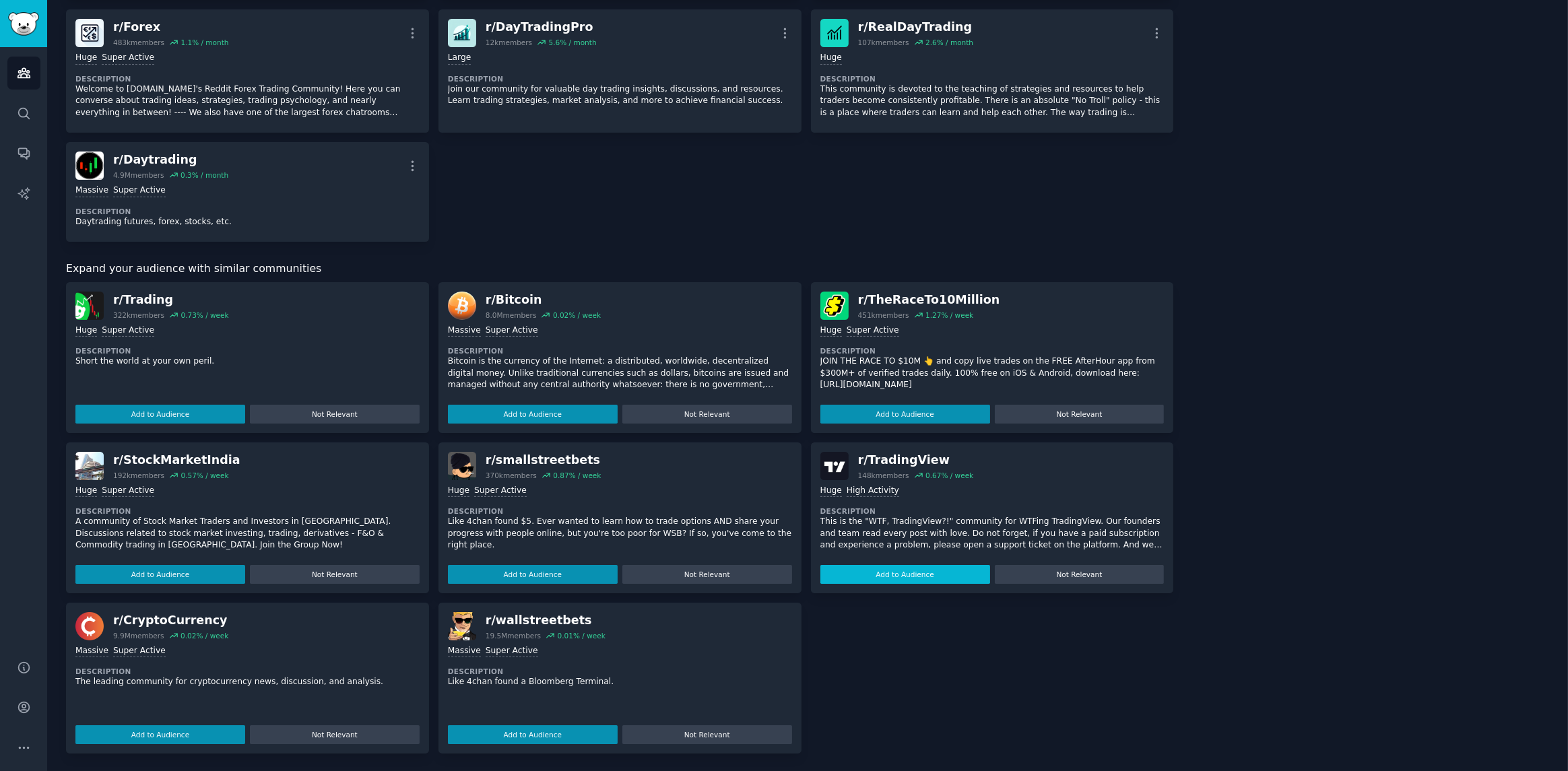
click at [884, 577] on button "Add to Audience" at bounding box center [905, 574] width 170 height 19
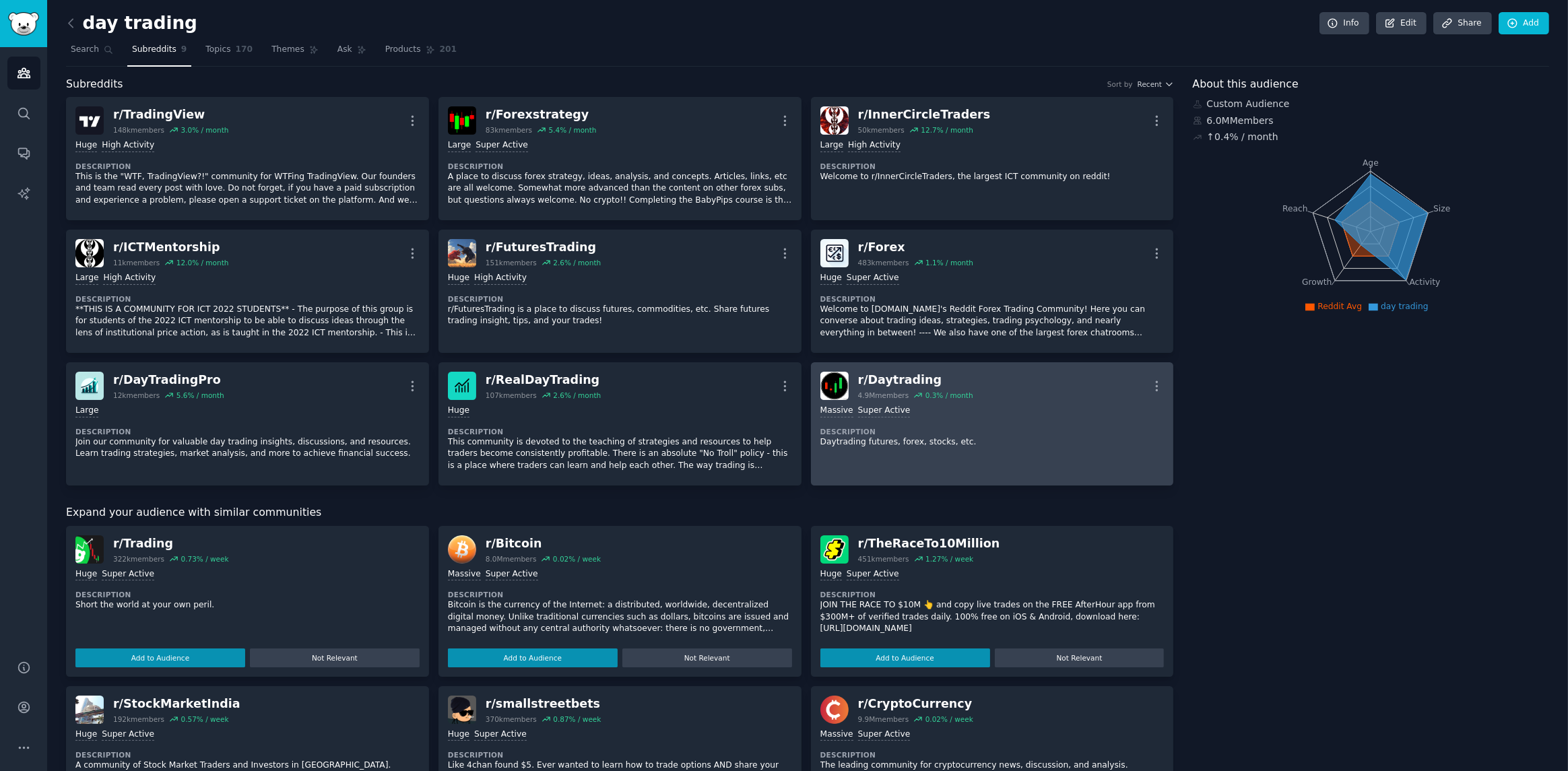
scroll to position [0, 0]
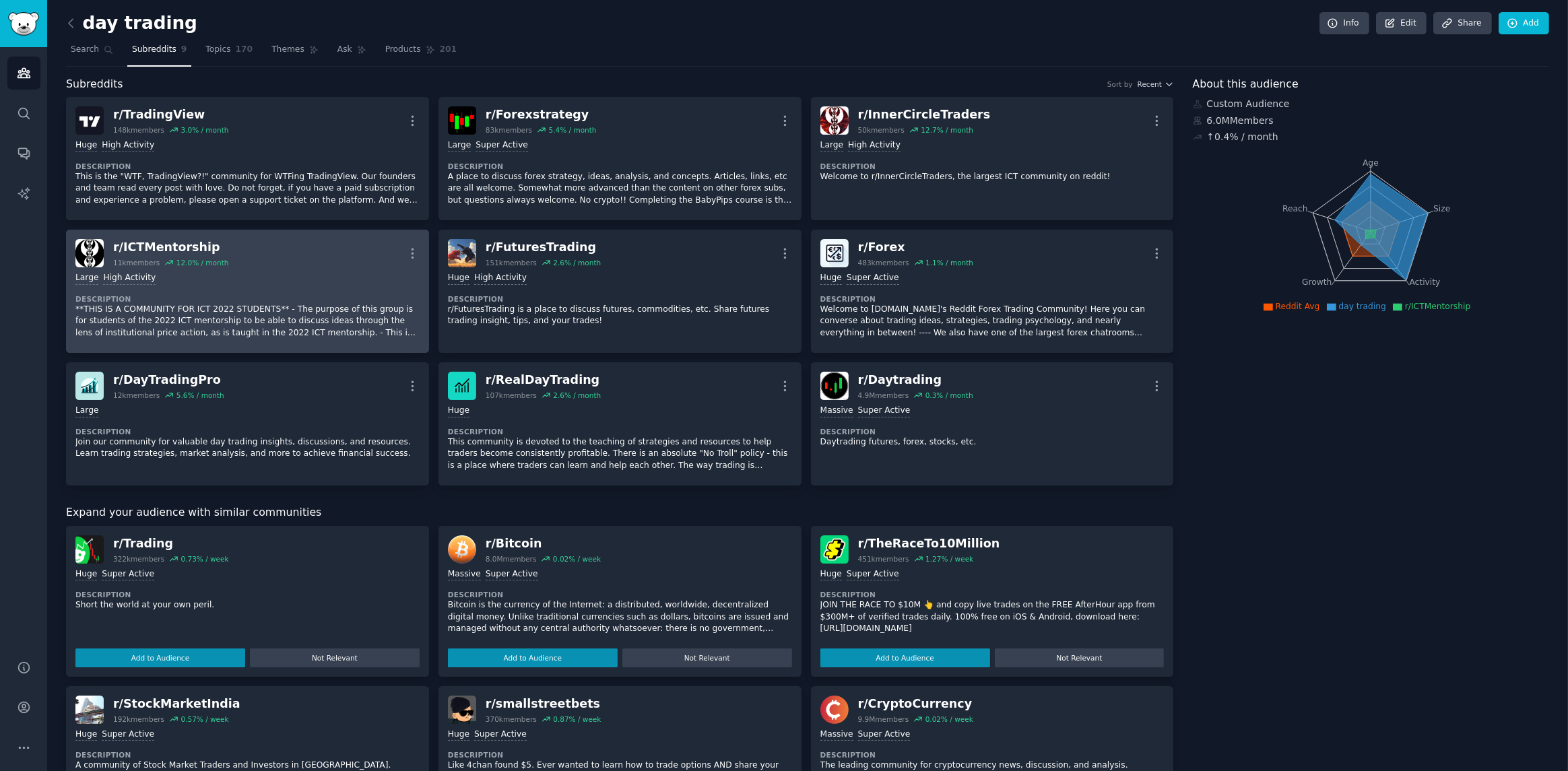
click at [299, 273] on div "Large High Activity" at bounding box center [247, 279] width 344 height 13
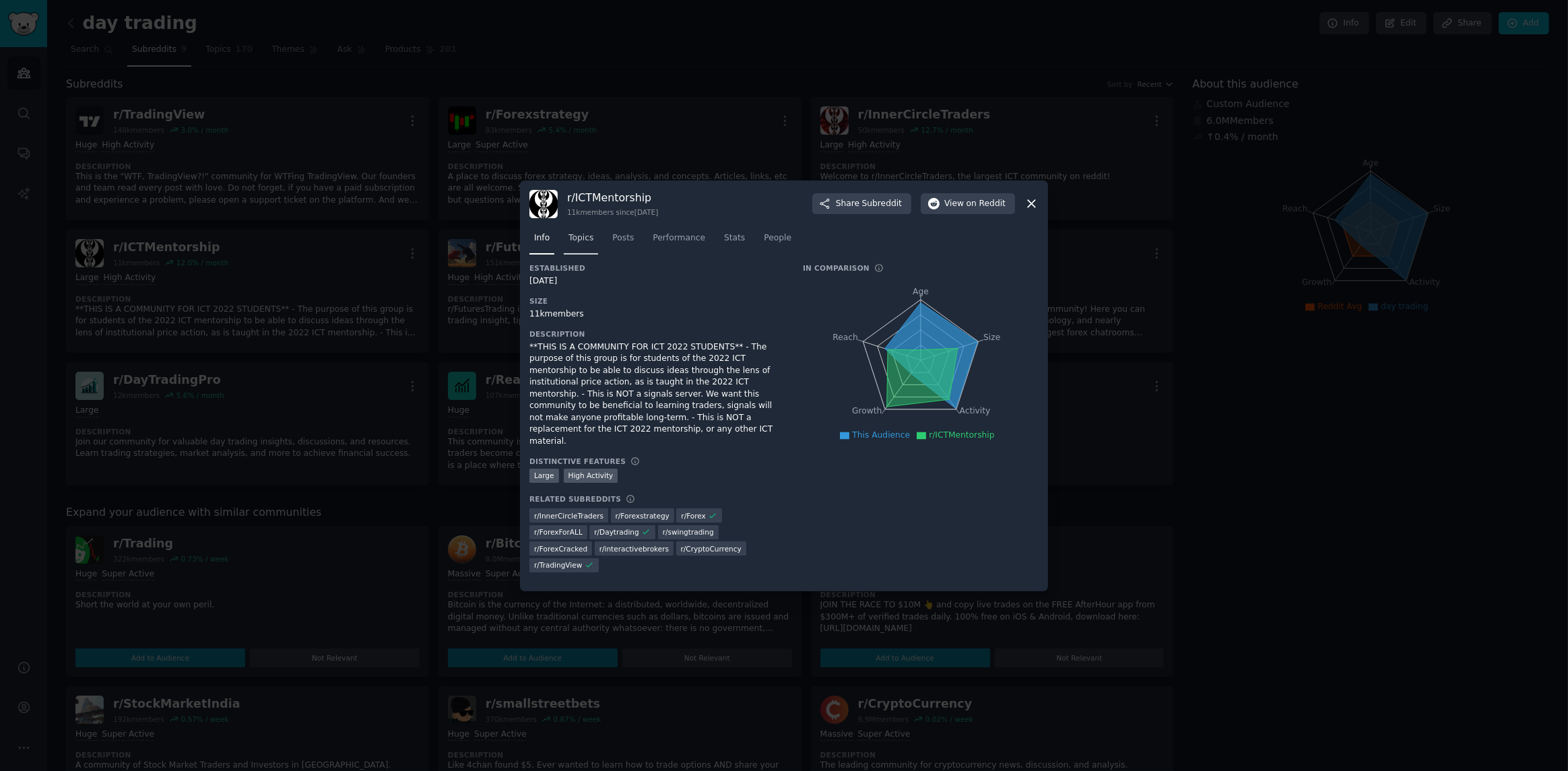
click at [595, 256] on link "Topics" at bounding box center [581, 242] width 35 height 28
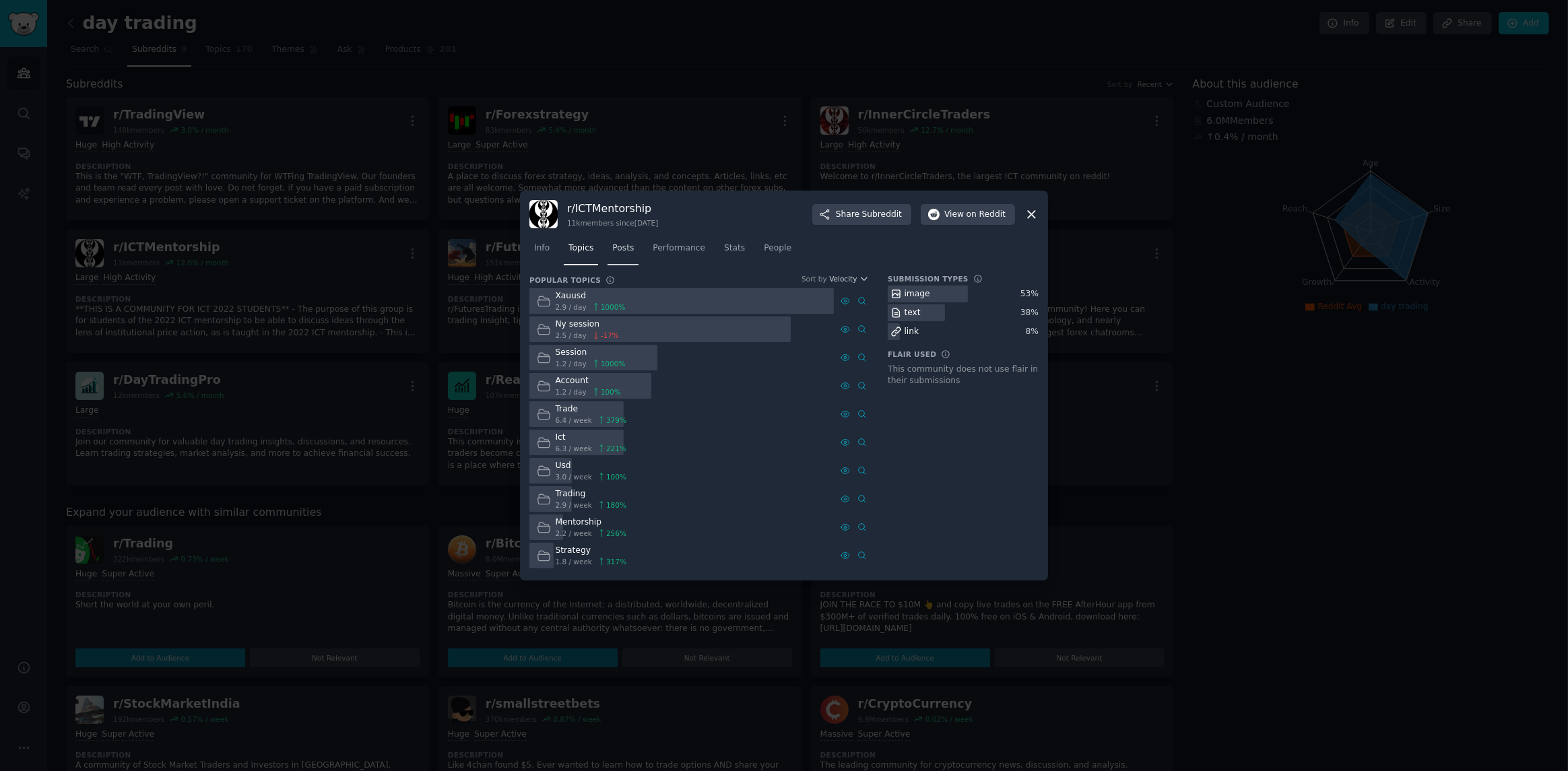
click at [628, 248] on span "Posts" at bounding box center [623, 248] width 21 height 12
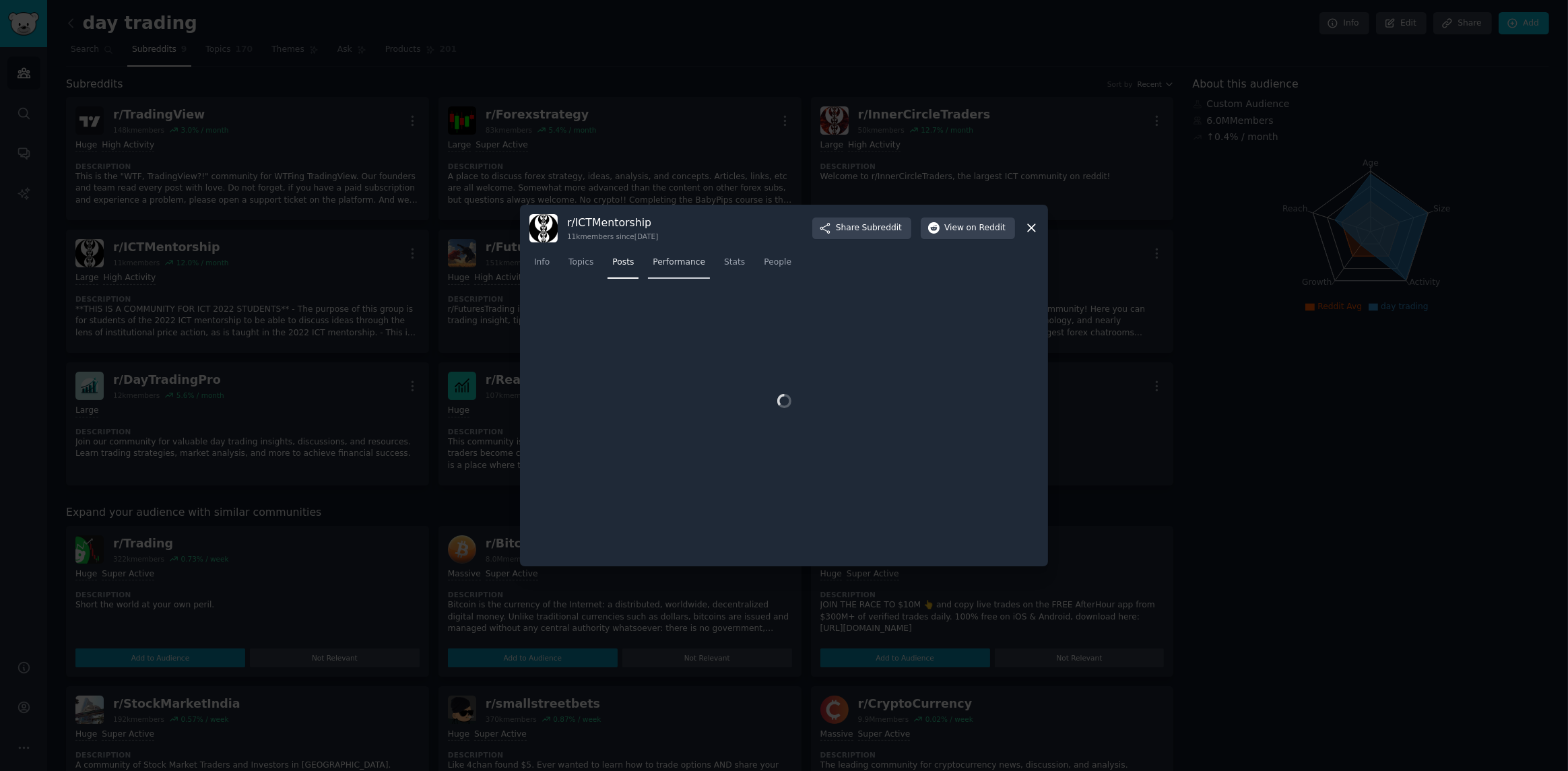
click at [677, 260] on link "Performance" at bounding box center [679, 266] width 62 height 28
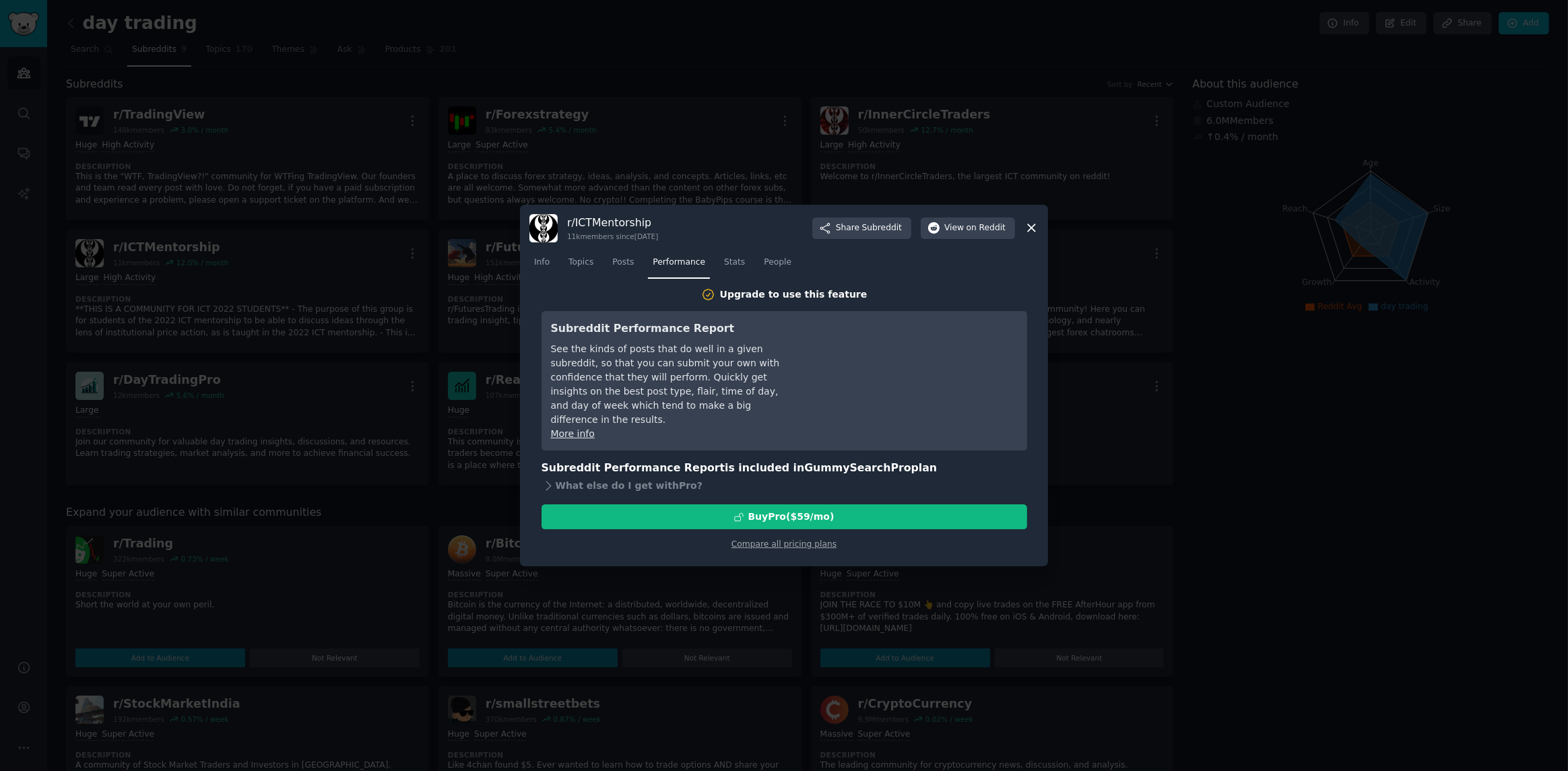
click at [1033, 233] on icon at bounding box center [1031, 228] width 14 height 14
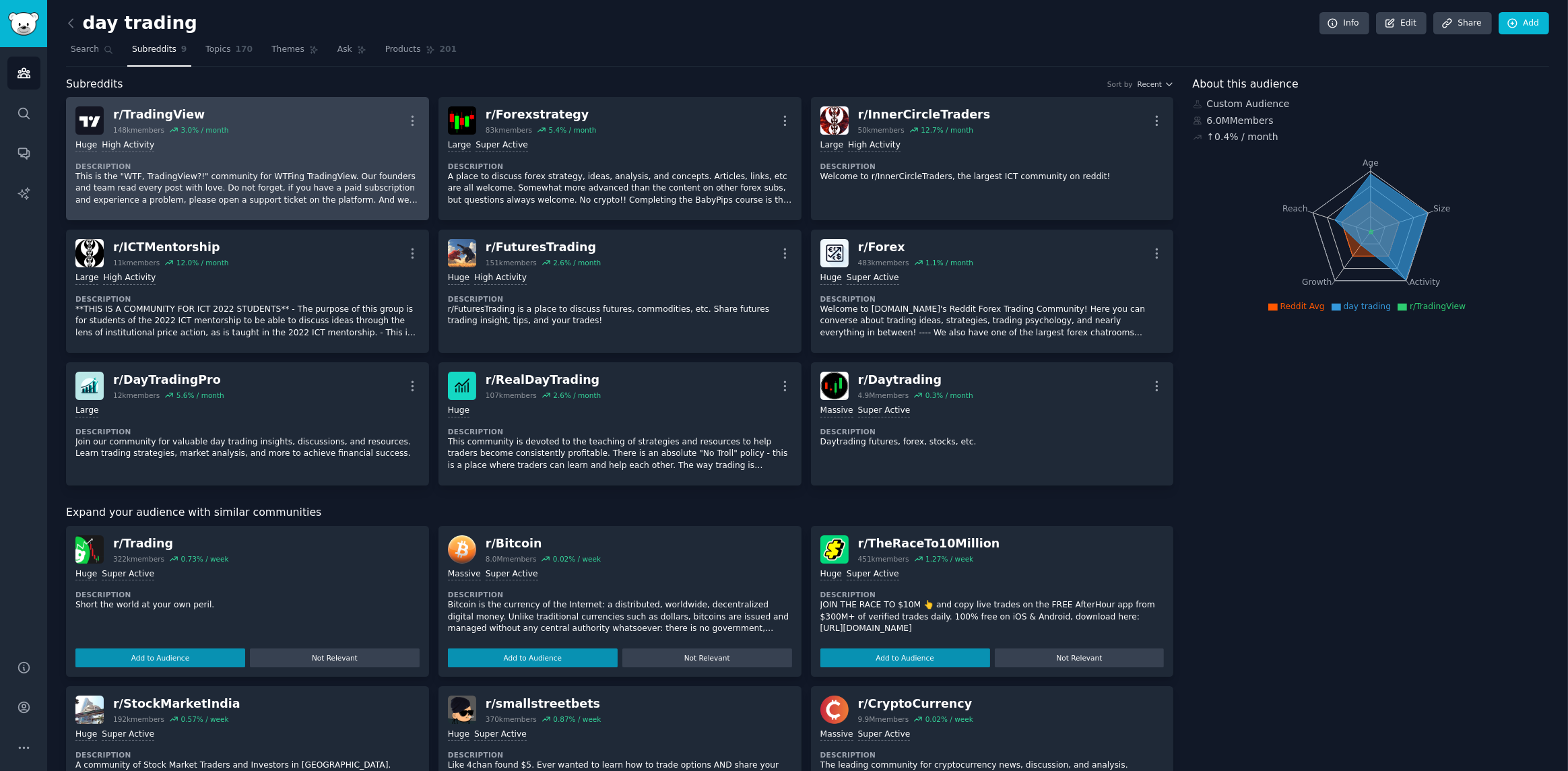
click at [309, 161] on dt "Description" at bounding box center [247, 166] width 344 height 9
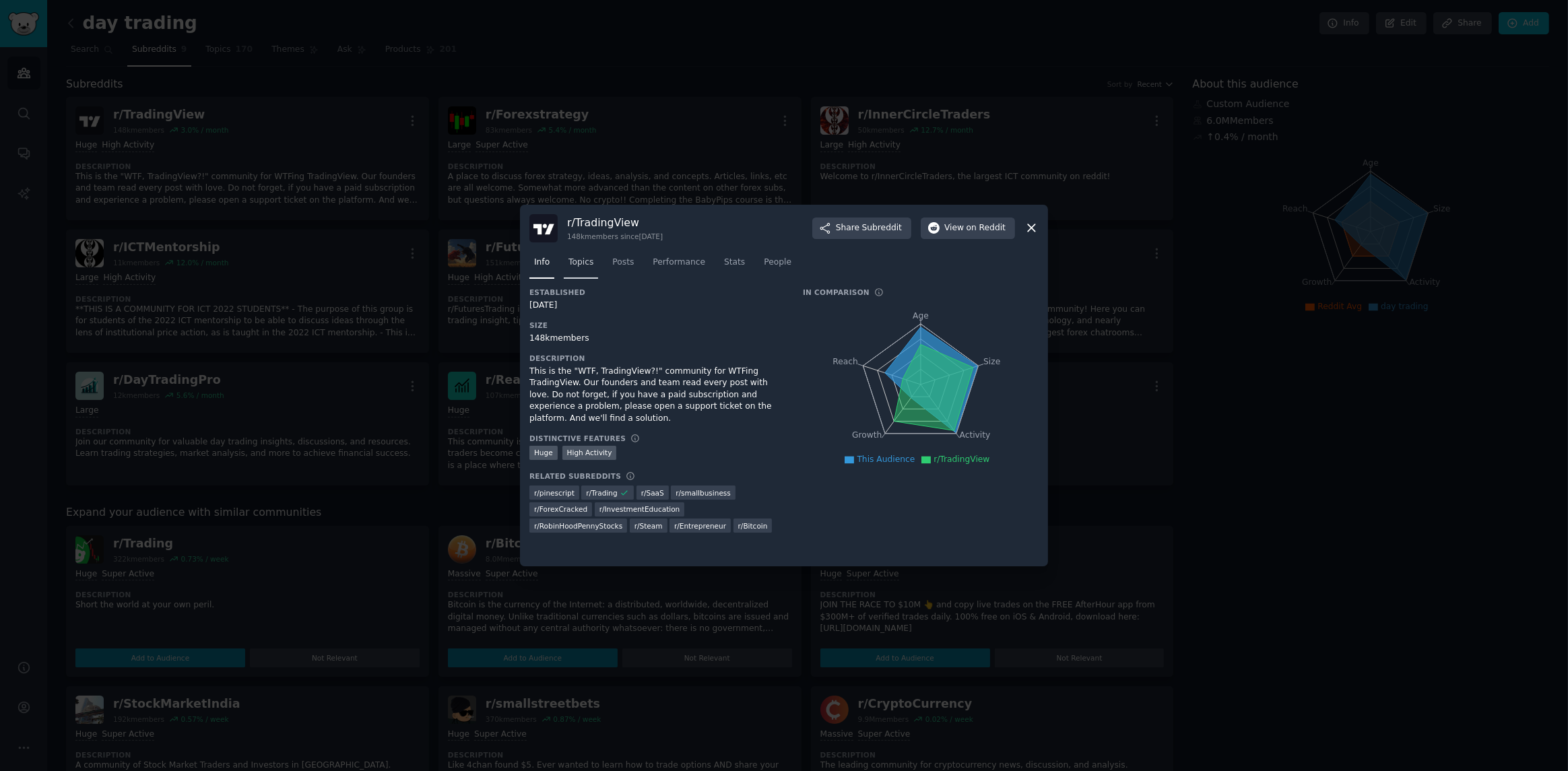
click at [578, 265] on span "Topics" at bounding box center [581, 262] width 25 height 12
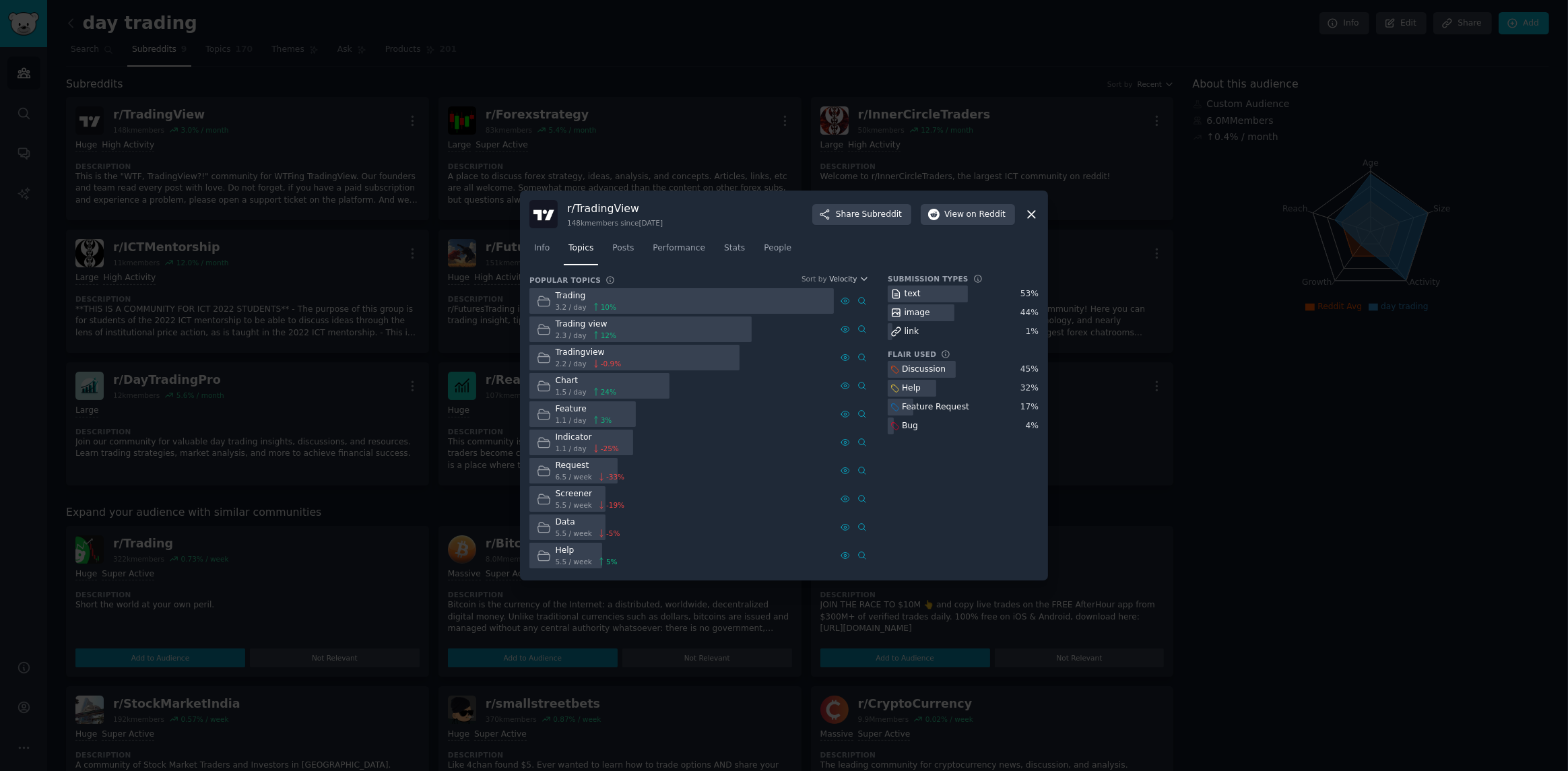
click at [490, 92] on div at bounding box center [784, 386] width 1568 height 771
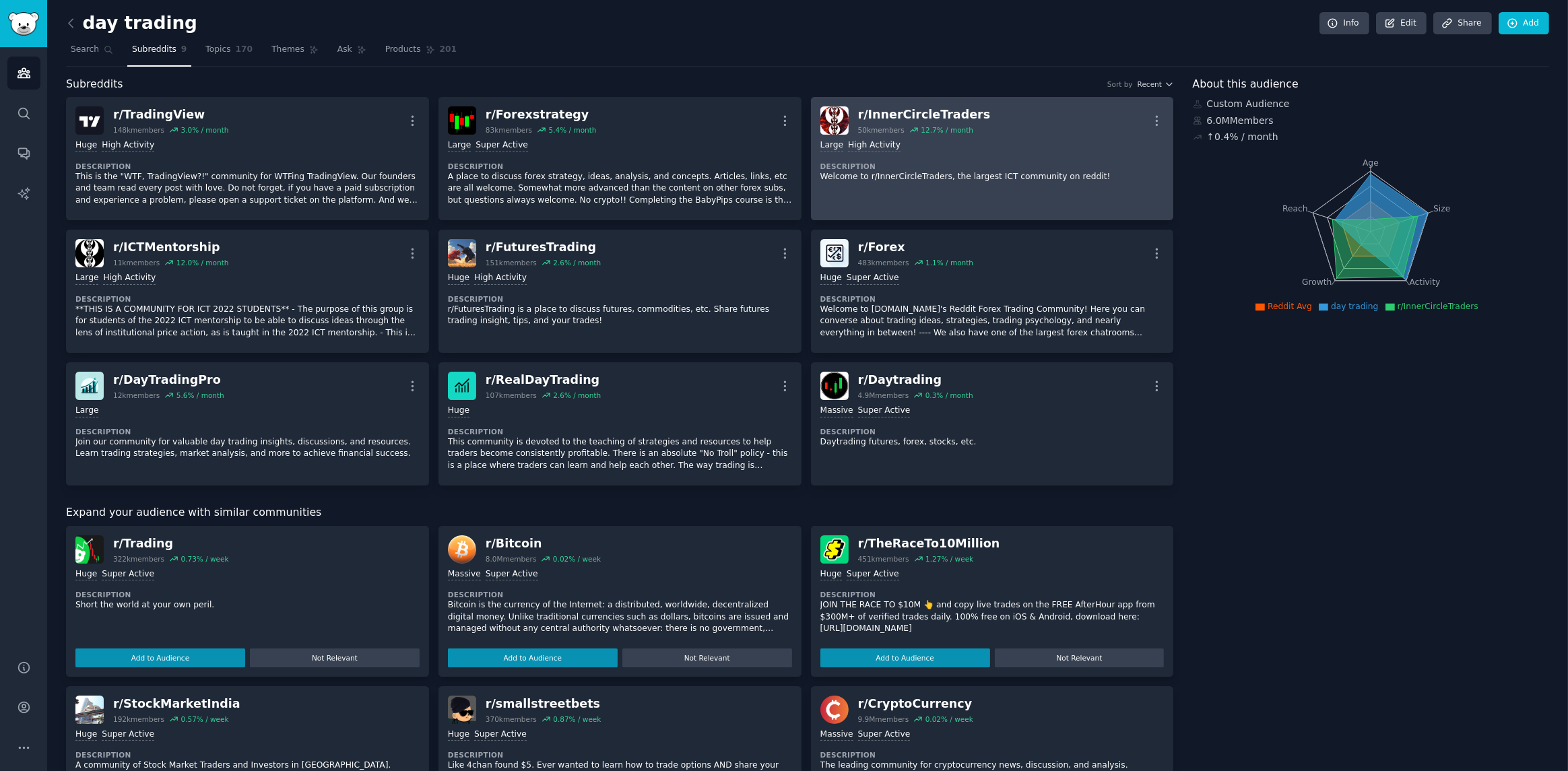
click at [978, 196] on link "r/ InnerCircleTraders 50k members 12.7 % / month More Large High Activity Descr…" at bounding box center [992, 159] width 363 height 123
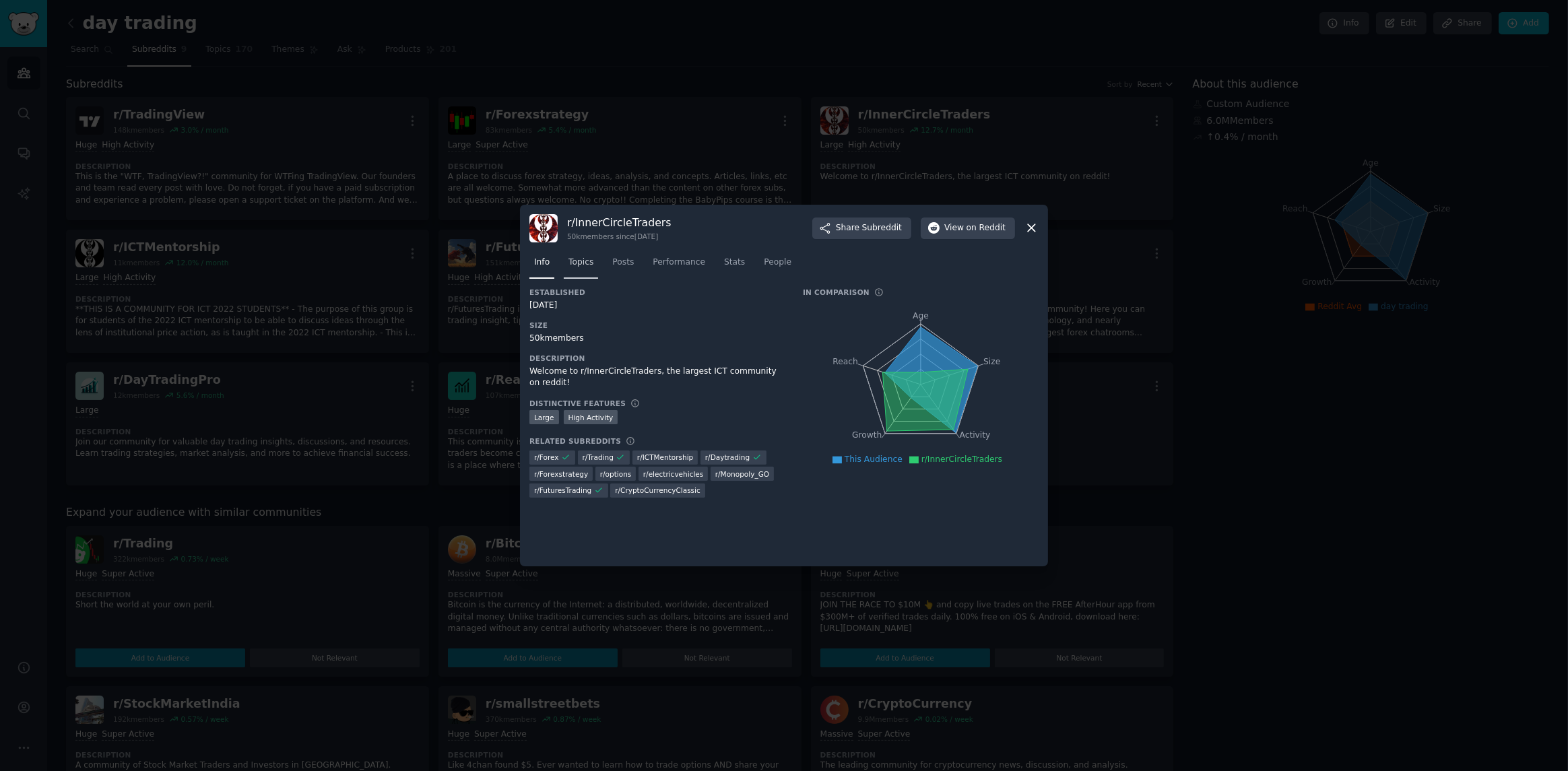
click at [589, 272] on link "Topics" at bounding box center [581, 266] width 35 height 28
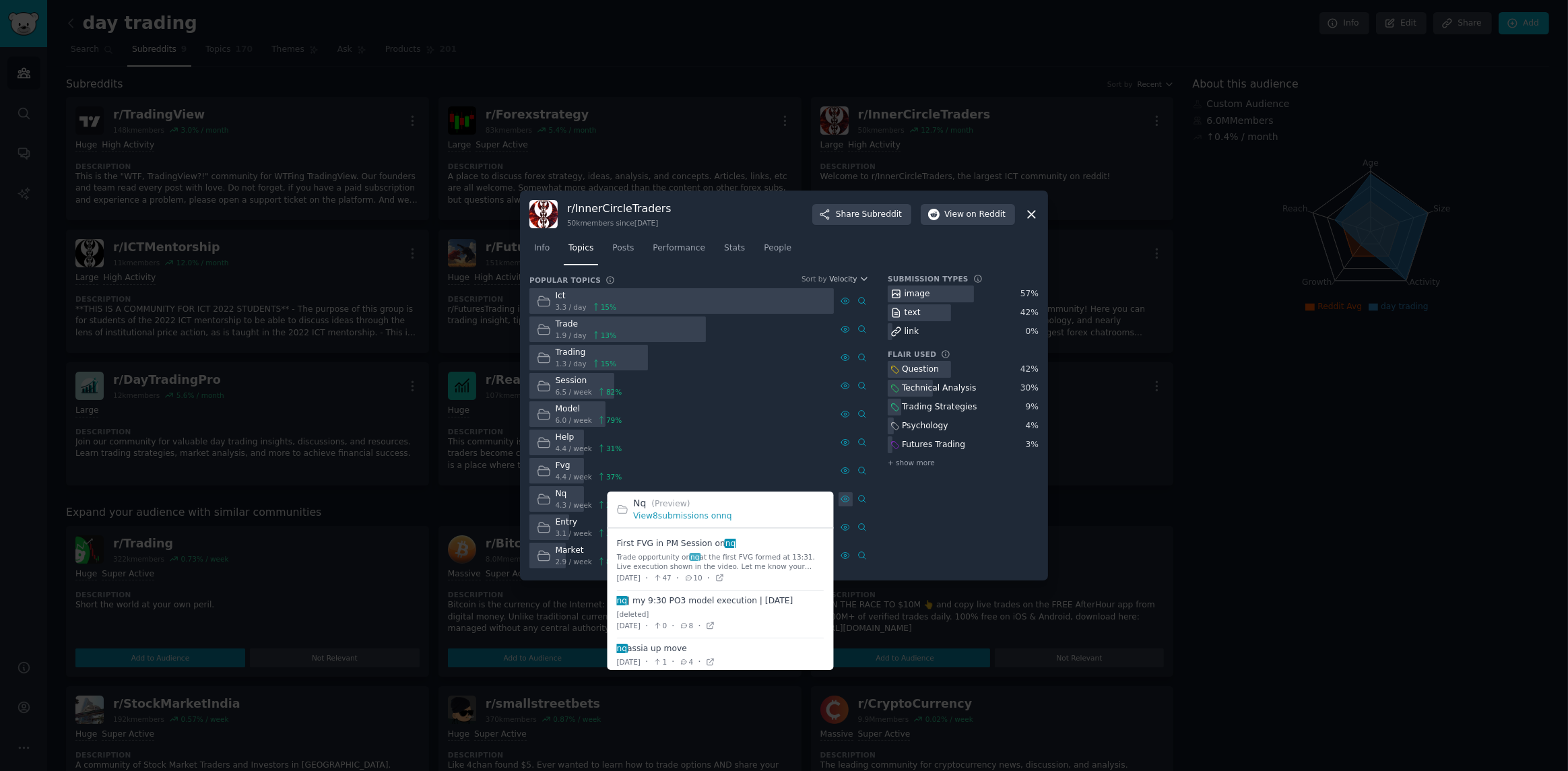
click at [850, 500] on div at bounding box center [845, 499] width 14 height 14
click at [724, 577] on icon at bounding box center [720, 578] width 9 height 9
